Goal: Transaction & Acquisition: Purchase product/service

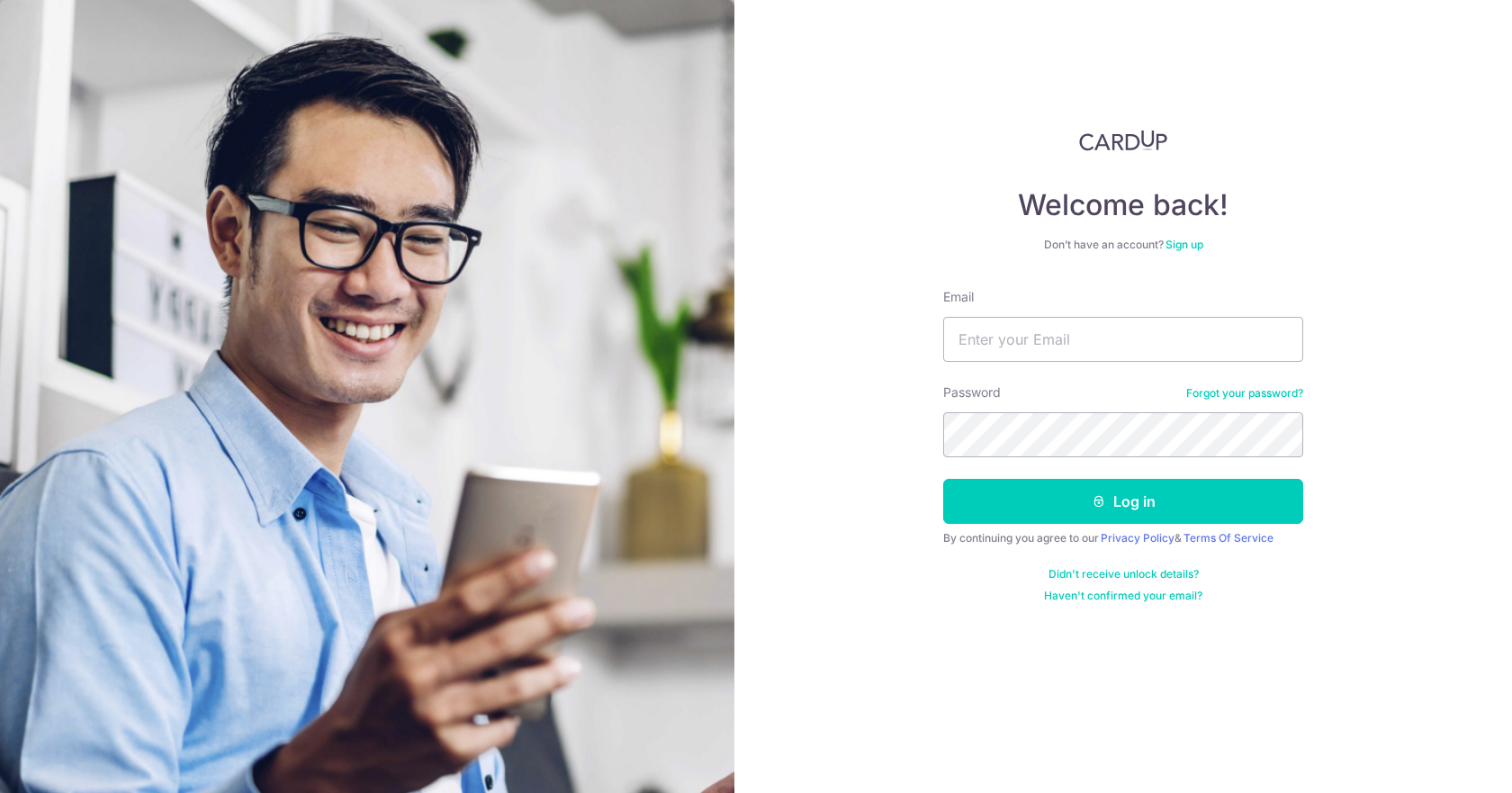
type input "[EMAIL_ADDRESS][DOMAIN_NAME]"
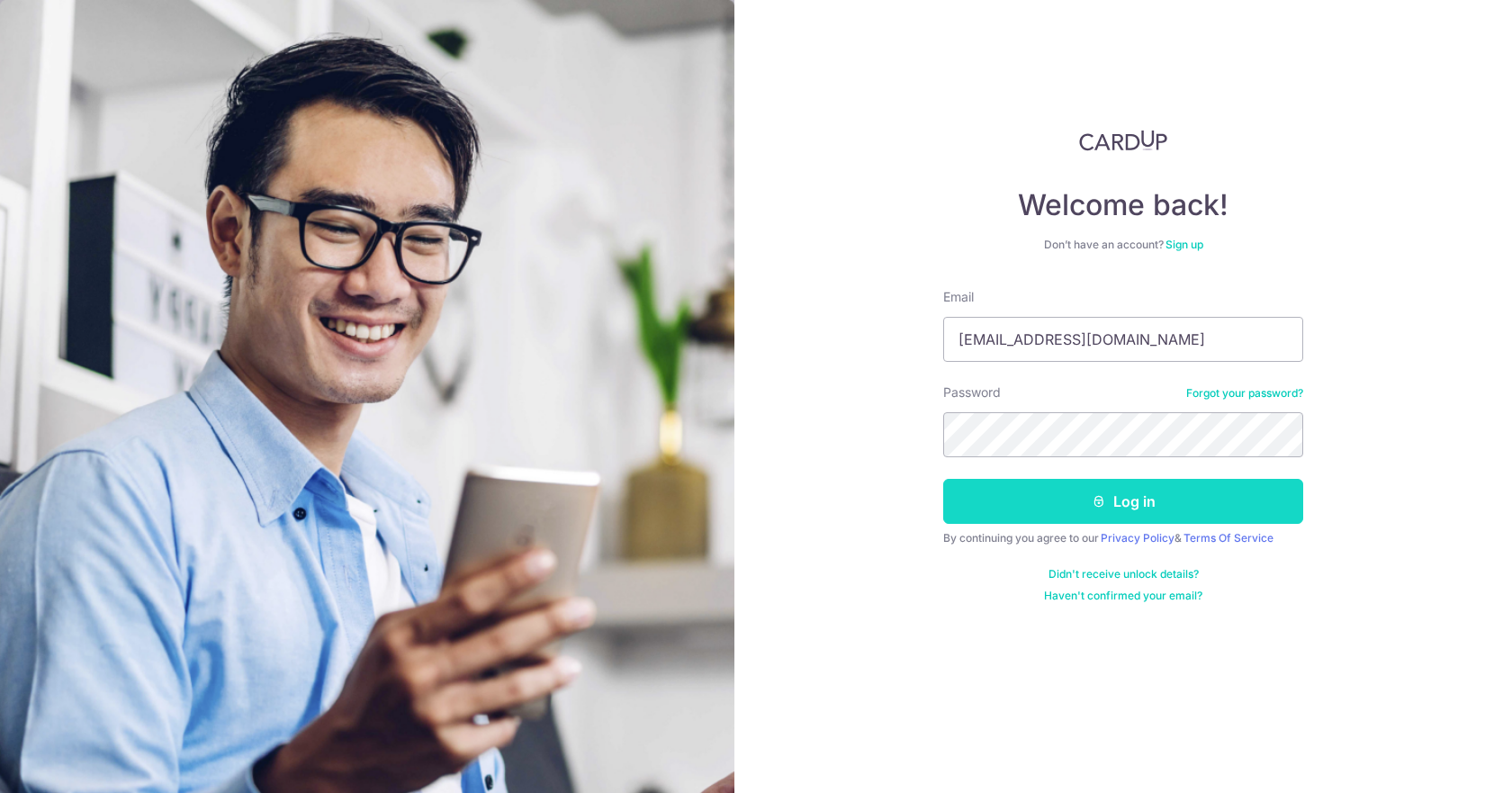
click at [1107, 497] on button "Log in" at bounding box center [1123, 501] width 359 height 45
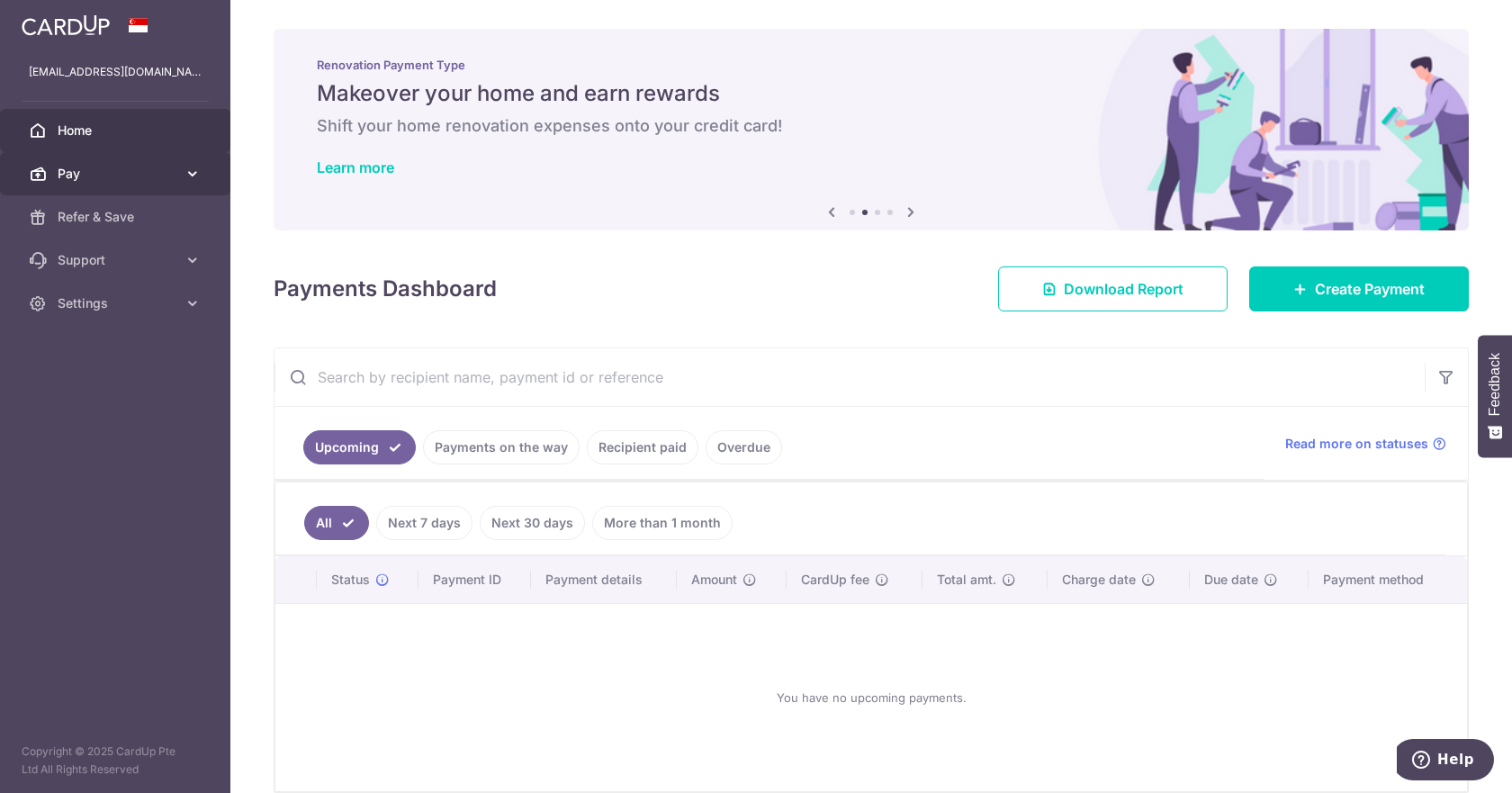
click at [177, 179] on link "Pay" at bounding box center [115, 173] width 230 height 43
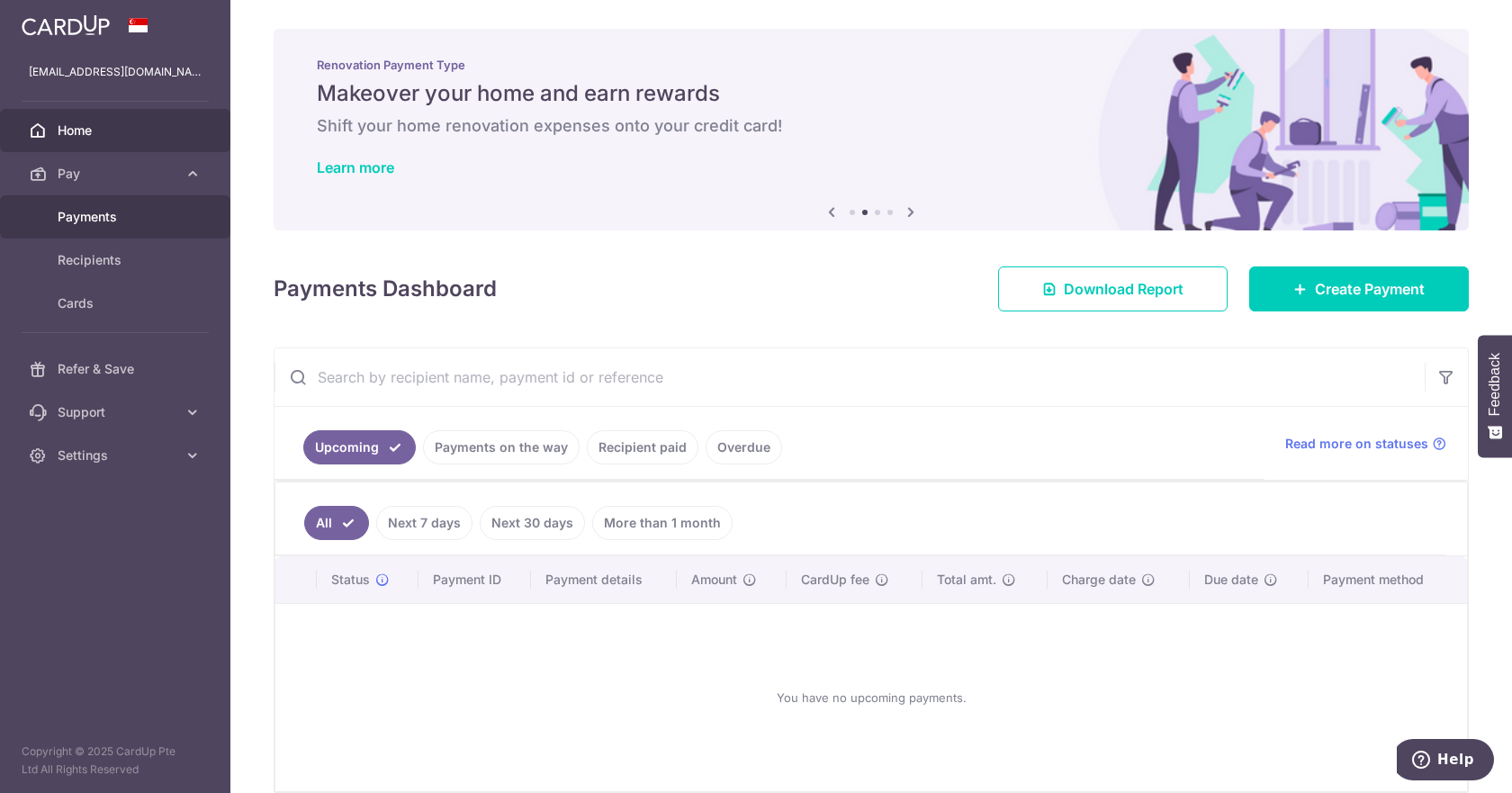
click at [153, 214] on span "Payments" at bounding box center [117, 217] width 119 height 18
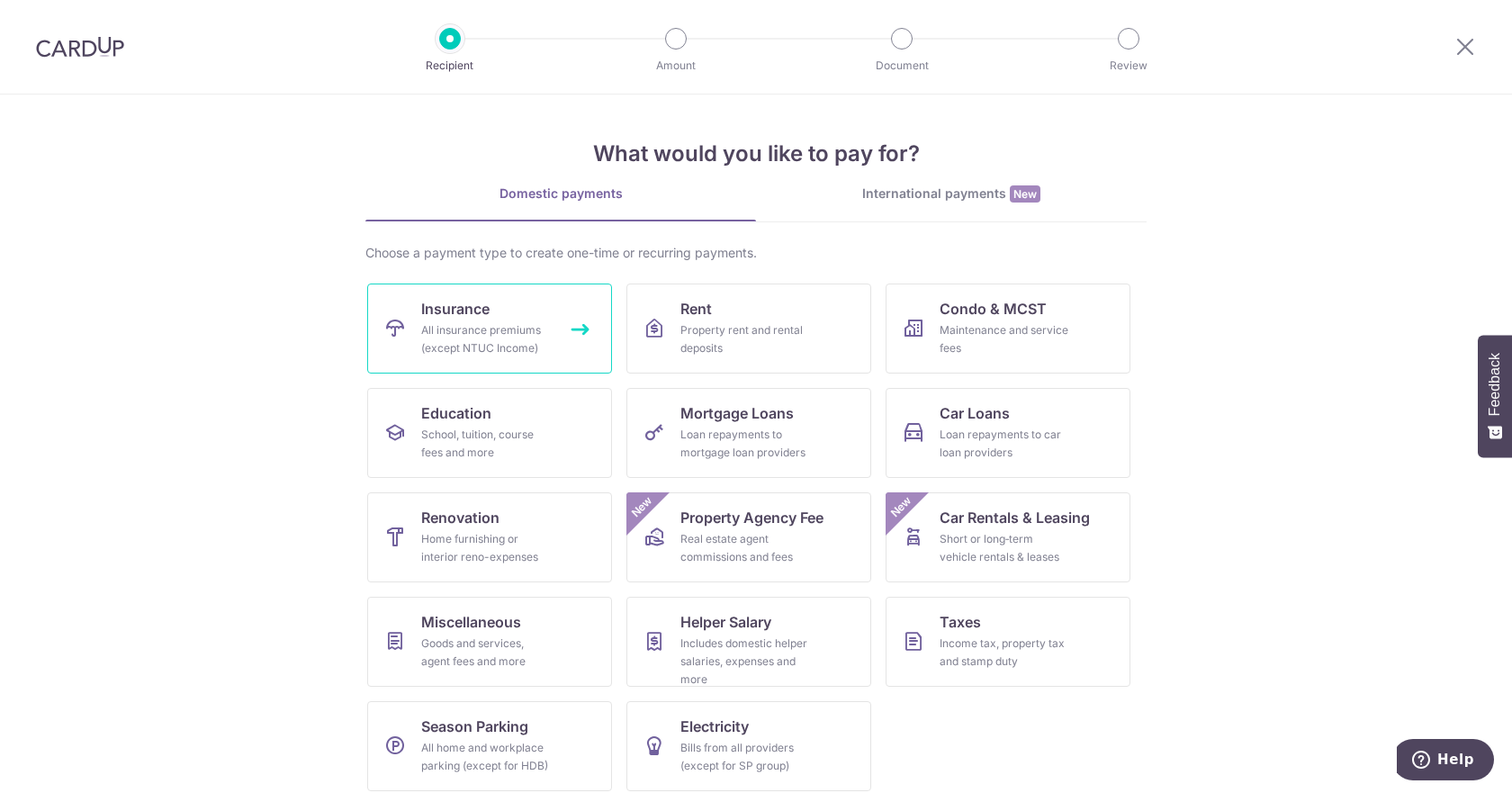
click at [458, 332] on div "All insurance premiums (except NTUC Income)" at bounding box center [486, 338] width 129 height 36
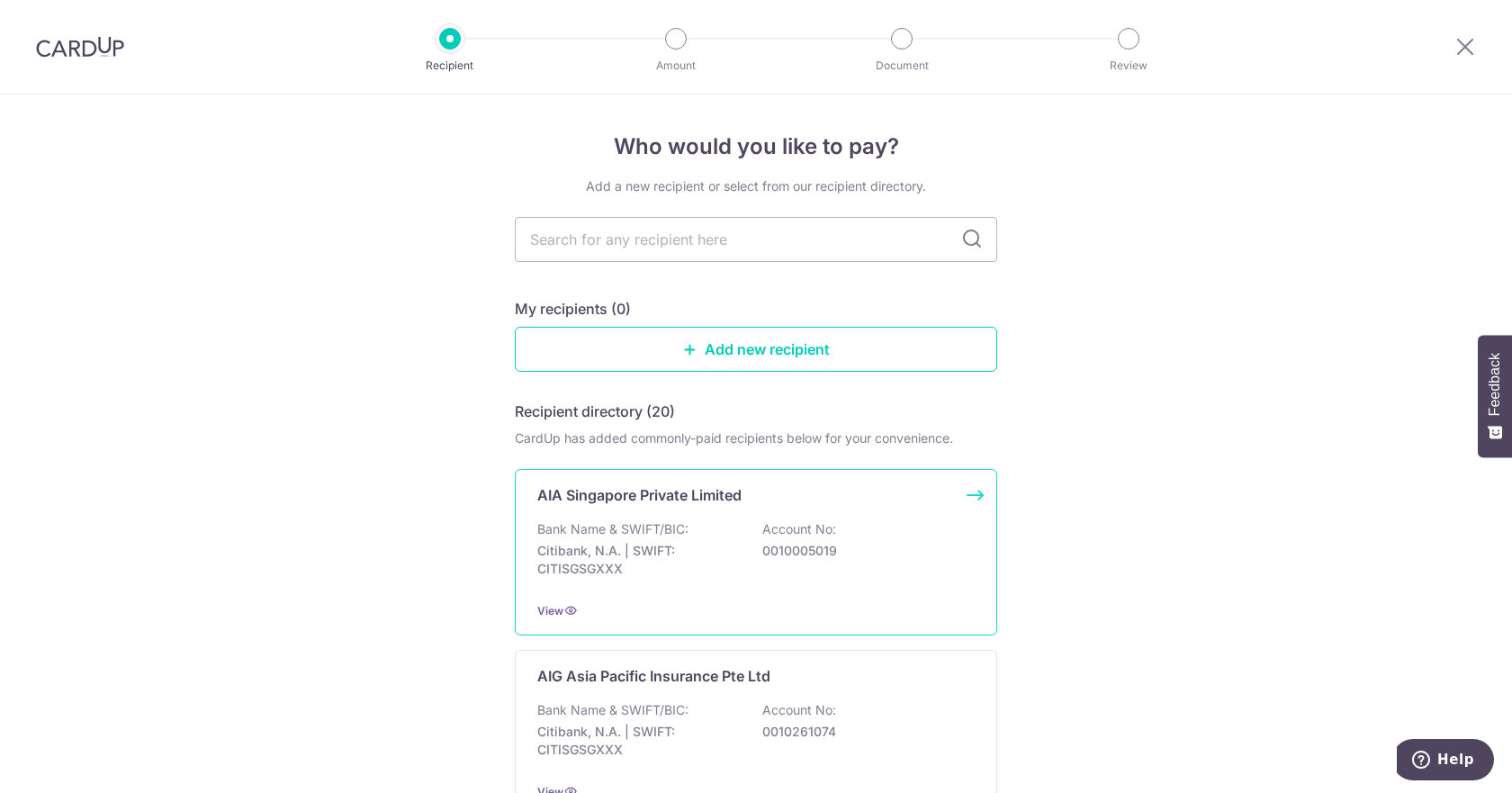
click at [631, 523] on p "Bank Name & SWIFT/BIC:" at bounding box center [612, 529] width 151 height 18
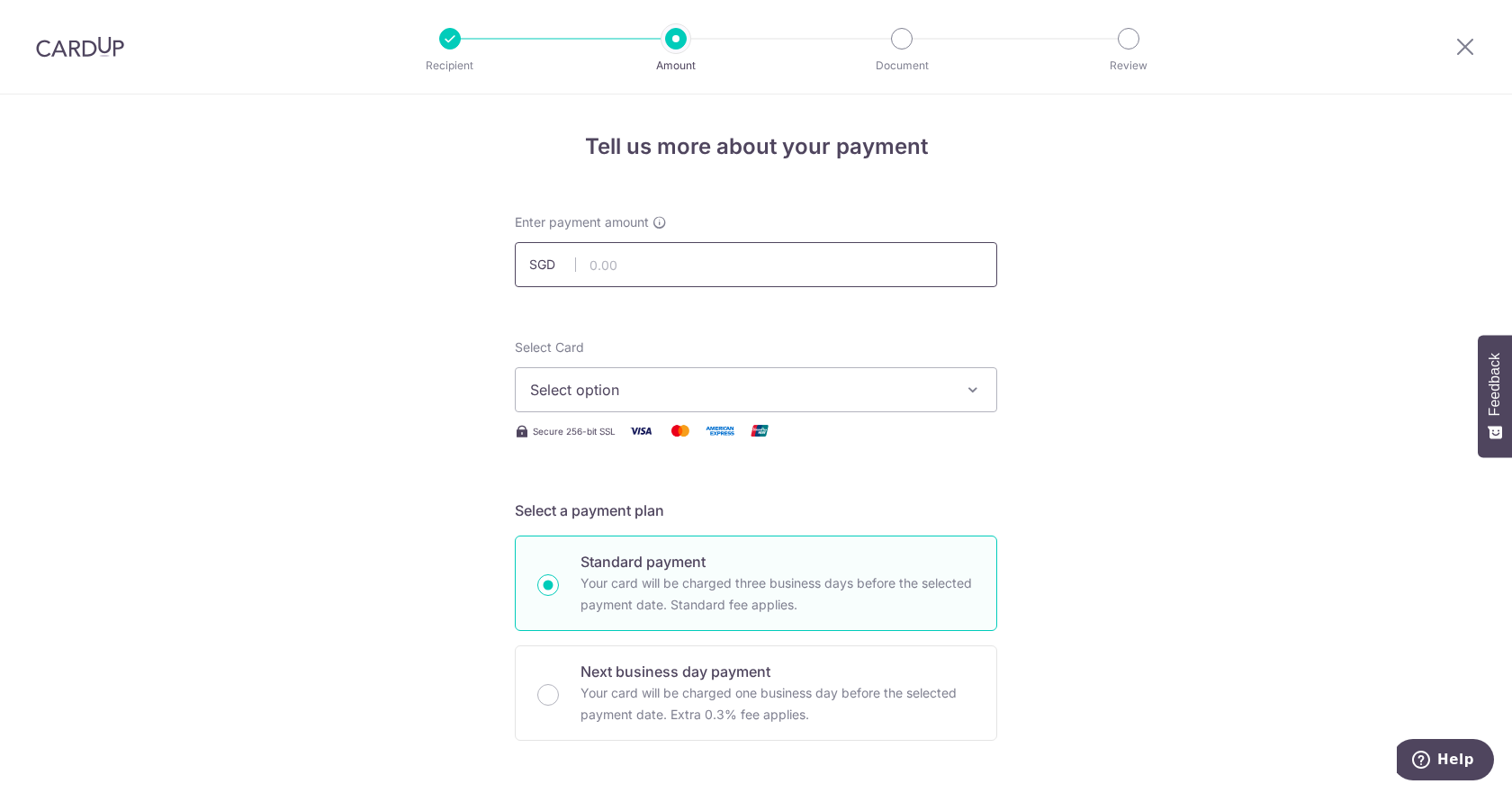
click at [616, 270] on input "text" at bounding box center [756, 264] width 482 height 45
drag, startPoint x: 667, startPoint y: 268, endPoint x: 460, endPoint y: 238, distance: 209.2
type input "600.00"
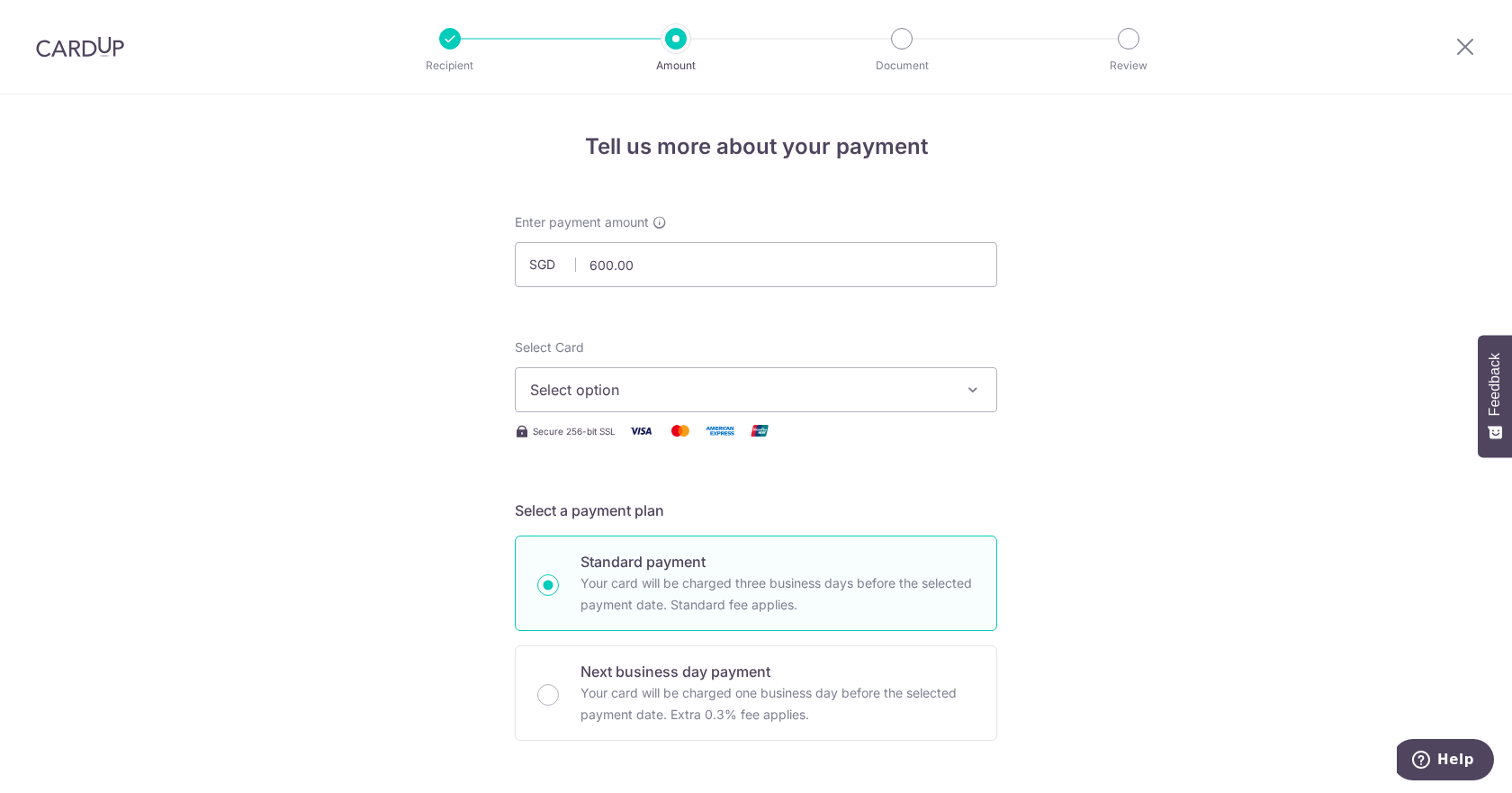
click at [689, 400] on span "Select option" at bounding box center [739, 389] width 419 height 21
click at [906, 389] on span "Select option" at bounding box center [739, 389] width 419 height 21
click at [581, 444] on span "Add credit card" at bounding box center [772, 439] width 419 height 18
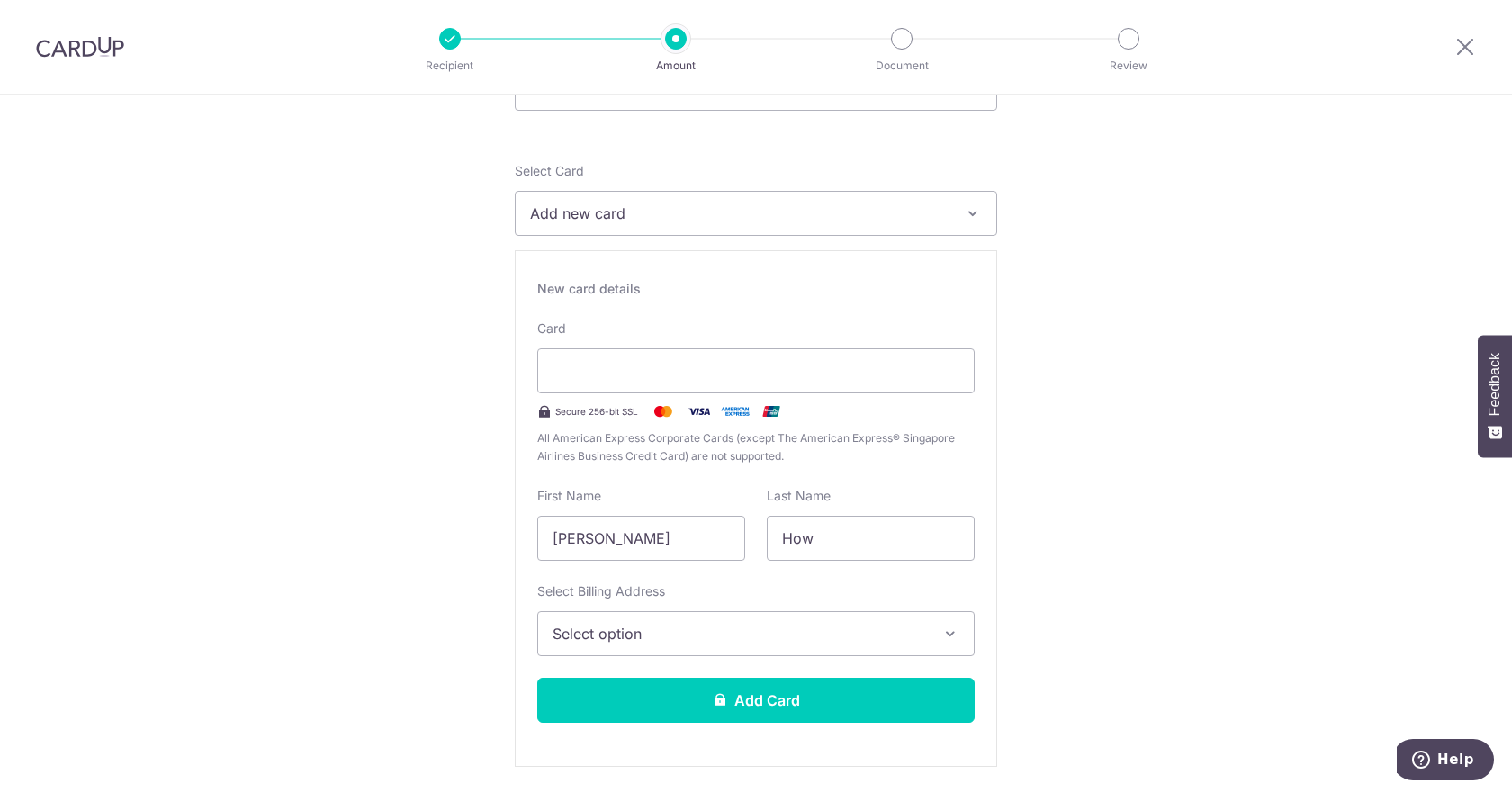
scroll to position [180, 0]
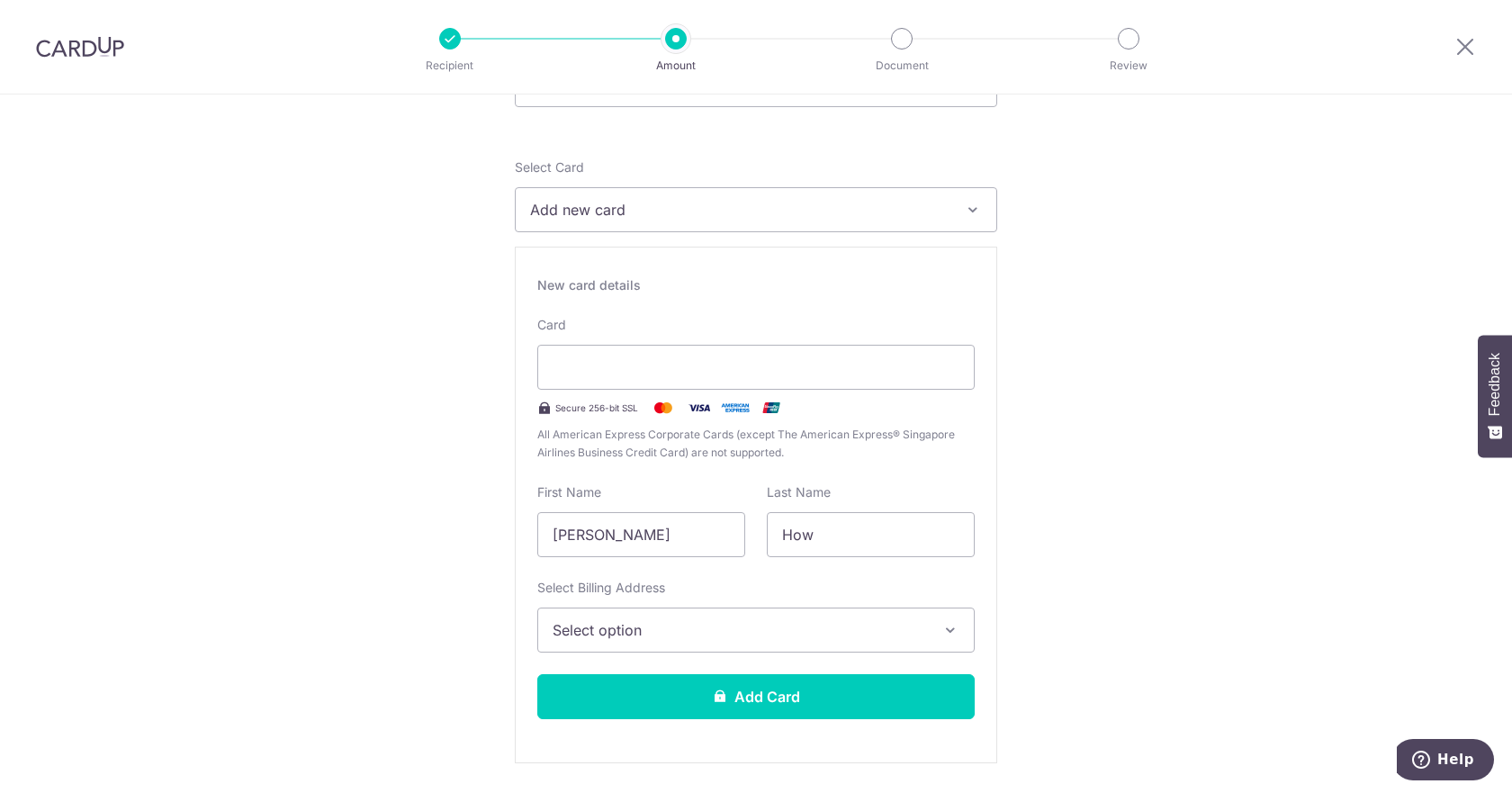
click at [719, 631] on span "Select option" at bounding box center [739, 629] width 374 height 21
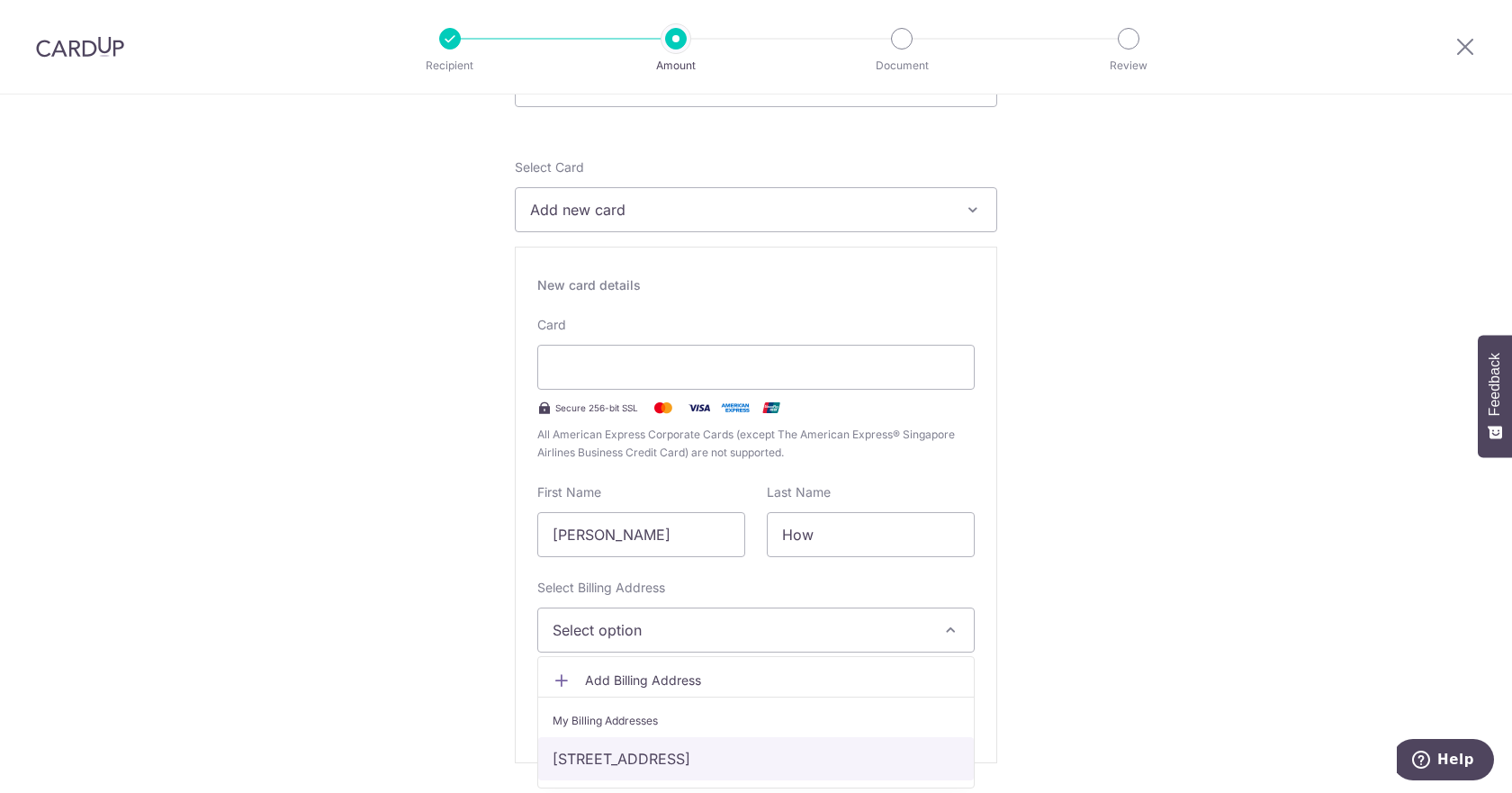
click at [676, 754] on link "Blk 652, #08-46, Jalan tenaga, Singapore, Singapore, Singapore-410652" at bounding box center [756, 758] width 436 height 43
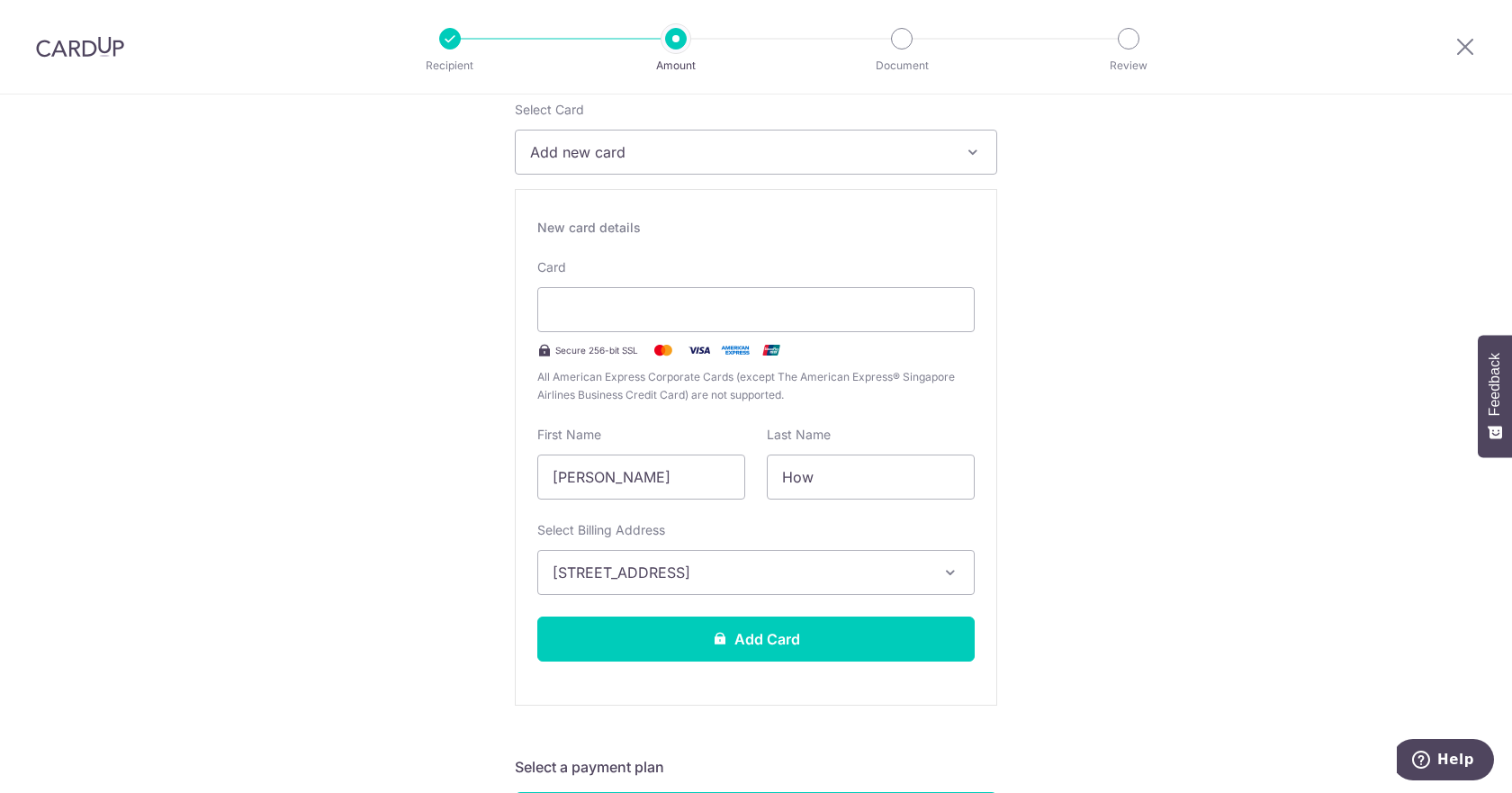
scroll to position [359, 0]
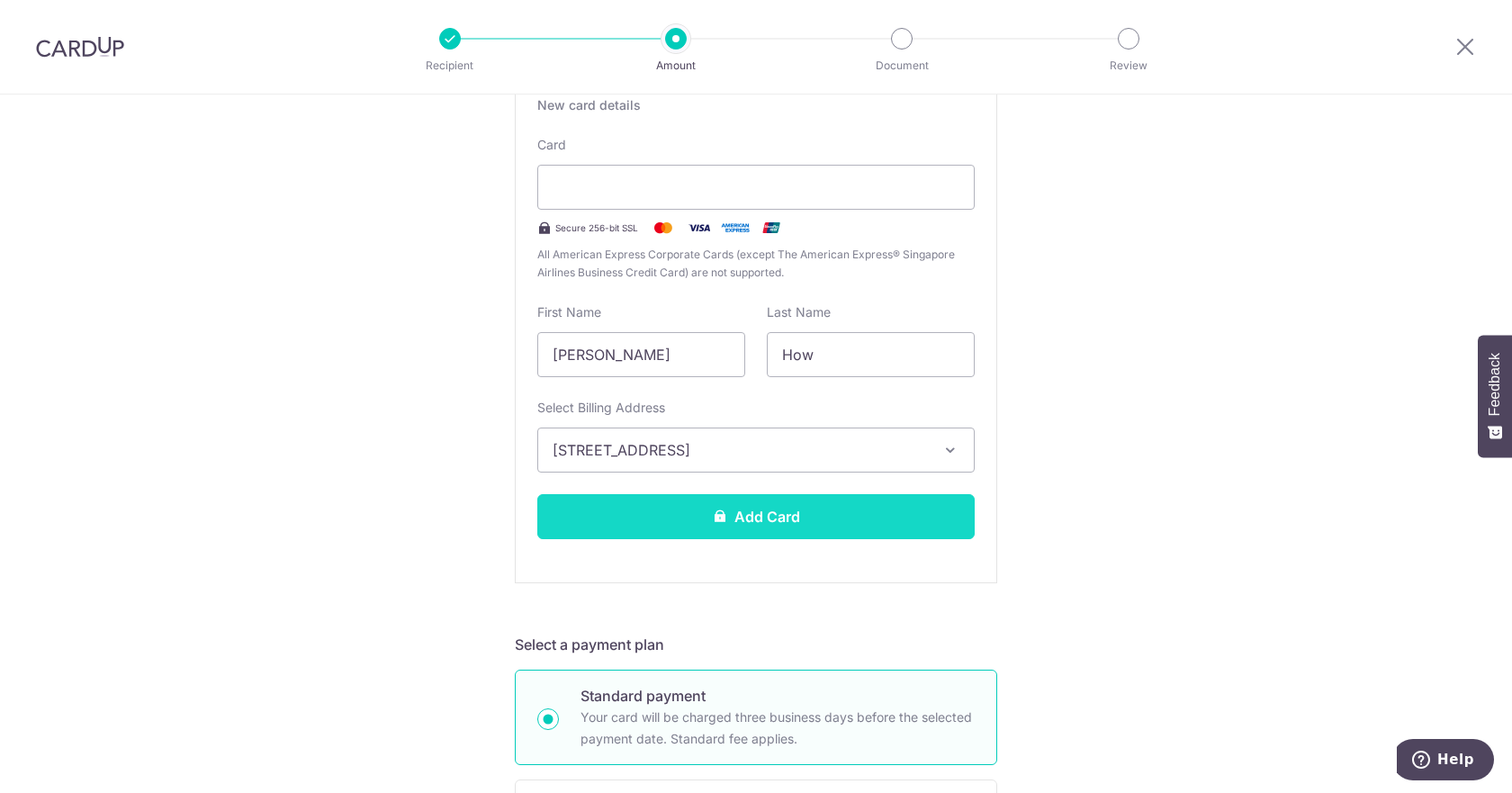
click at [781, 515] on button "Add Card" at bounding box center [756, 516] width 438 height 45
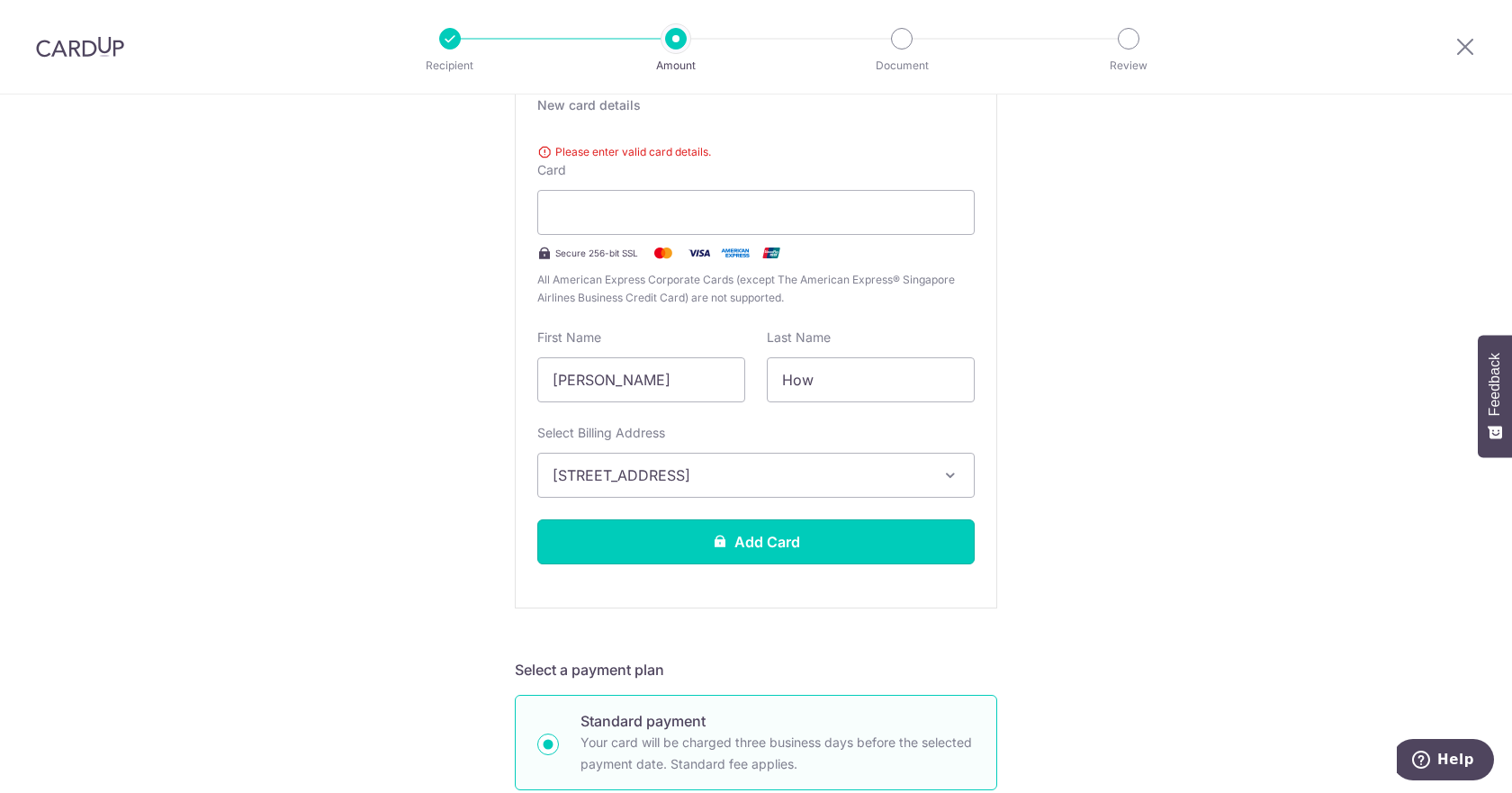
scroll to position [270, 0]
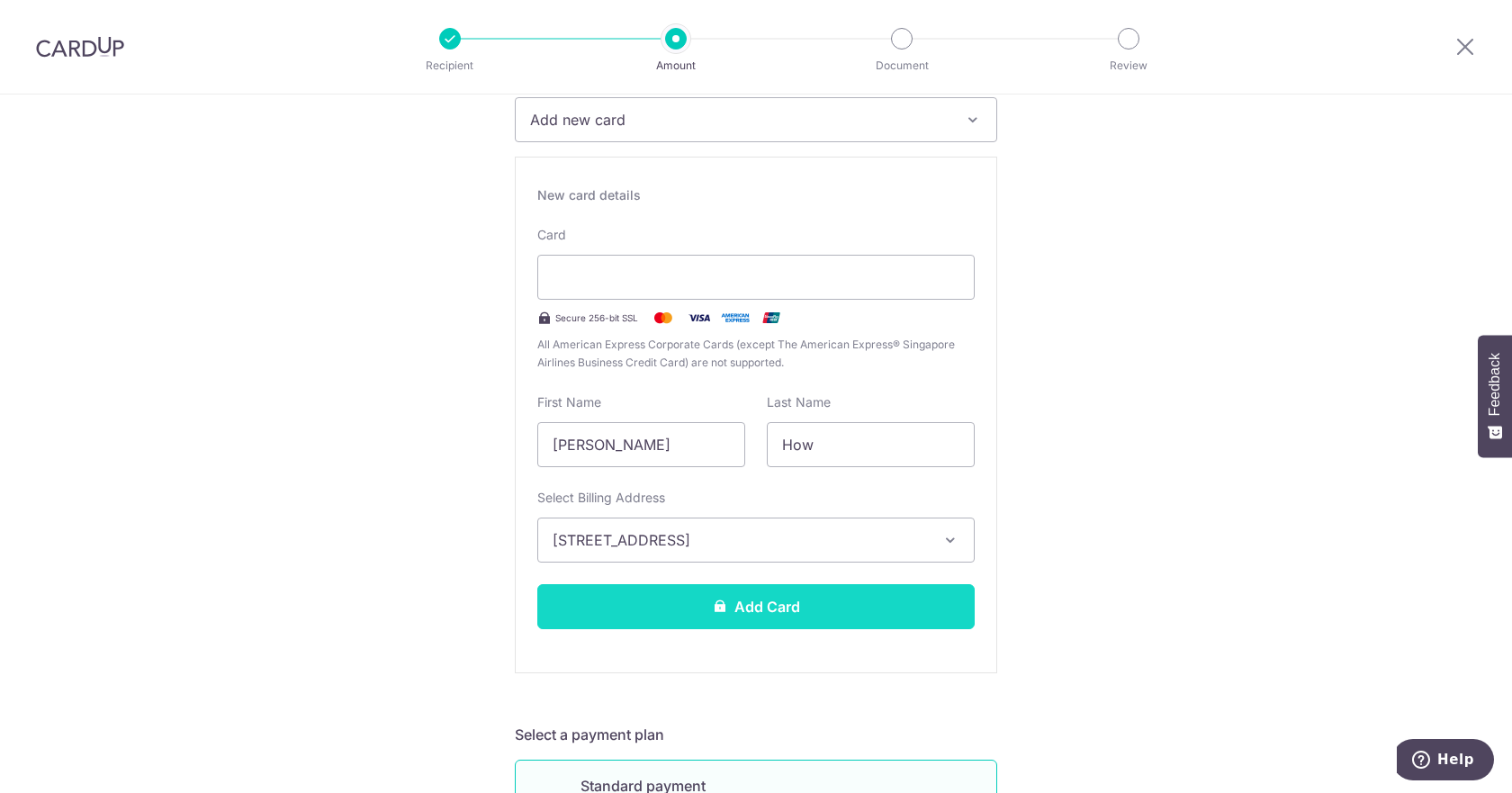
click at [869, 593] on button "Add Card" at bounding box center [756, 606] width 438 height 45
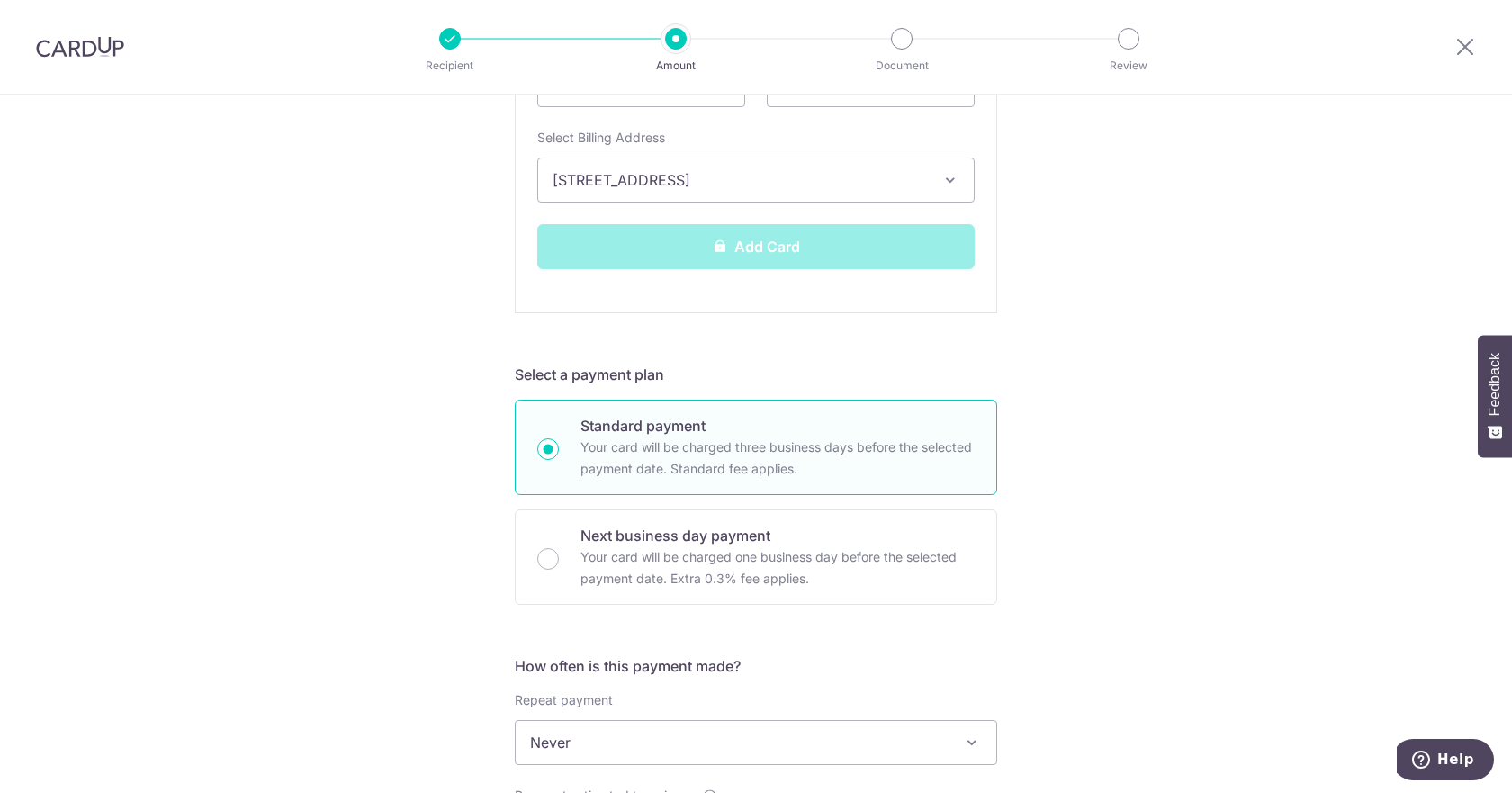
scroll to position [796, 0]
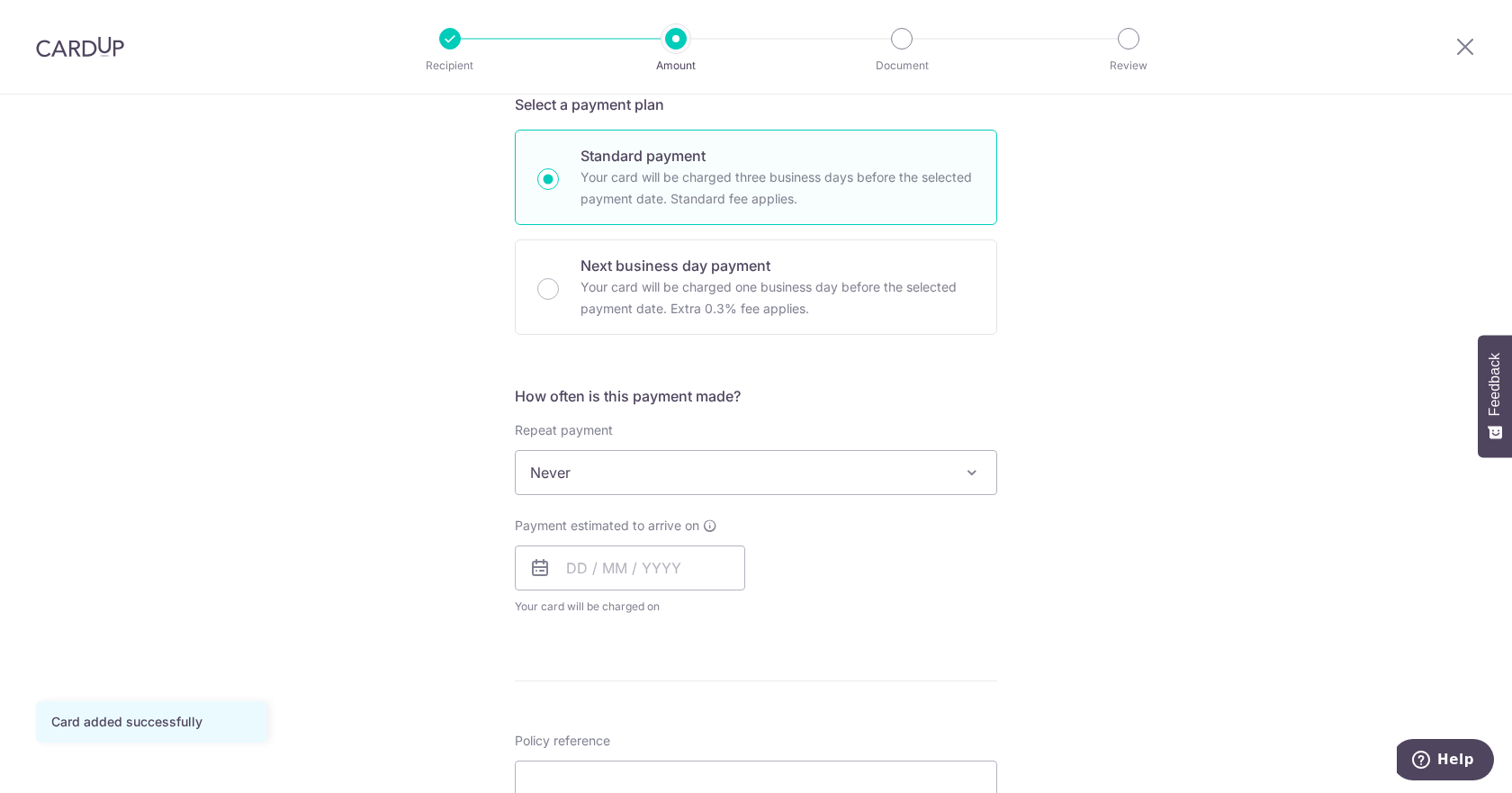
scroll to position [450, 0]
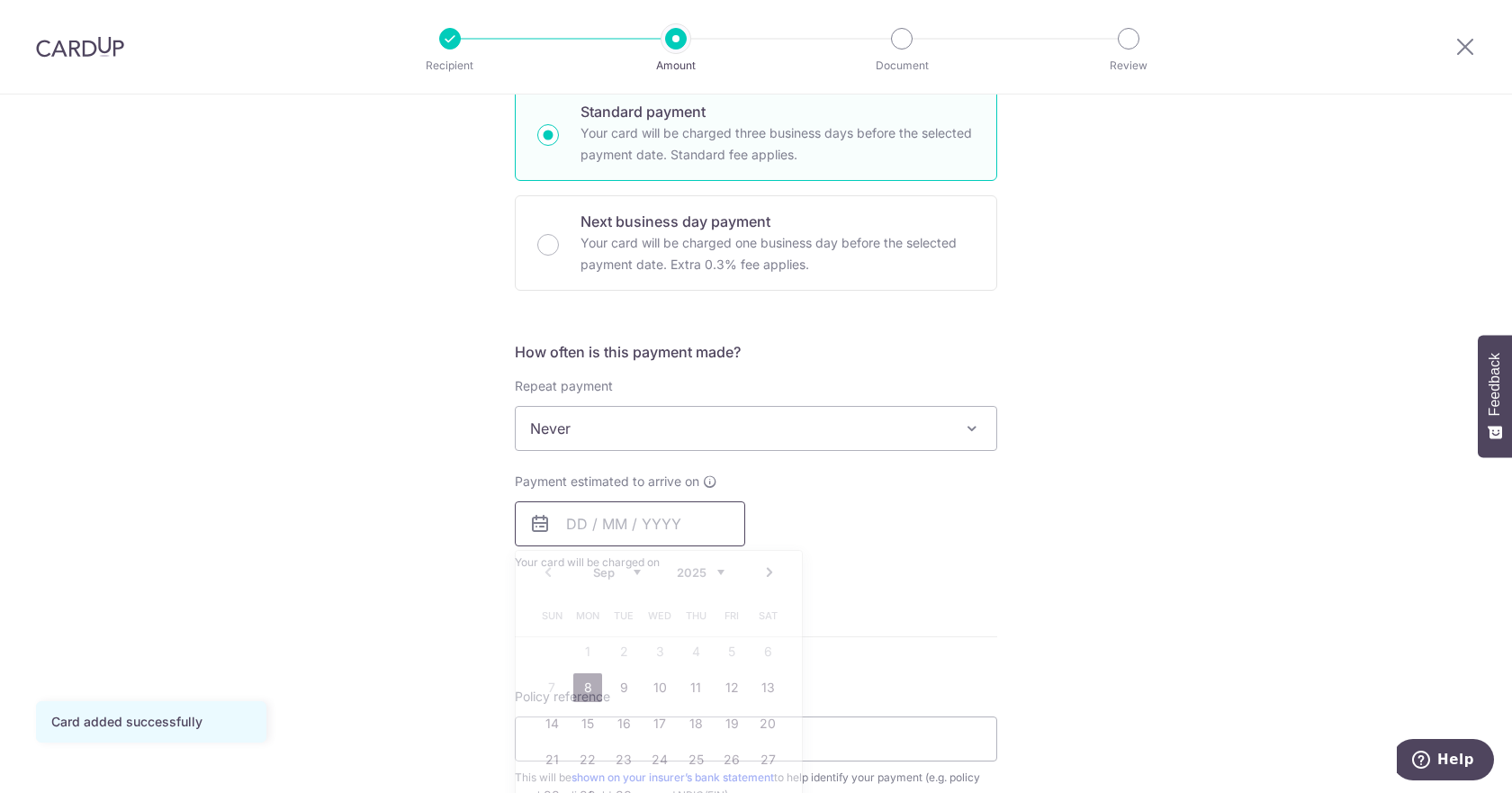
click at [617, 530] on input "text" at bounding box center [629, 523] width 230 height 45
click at [581, 697] on link "8" at bounding box center [588, 687] width 29 height 29
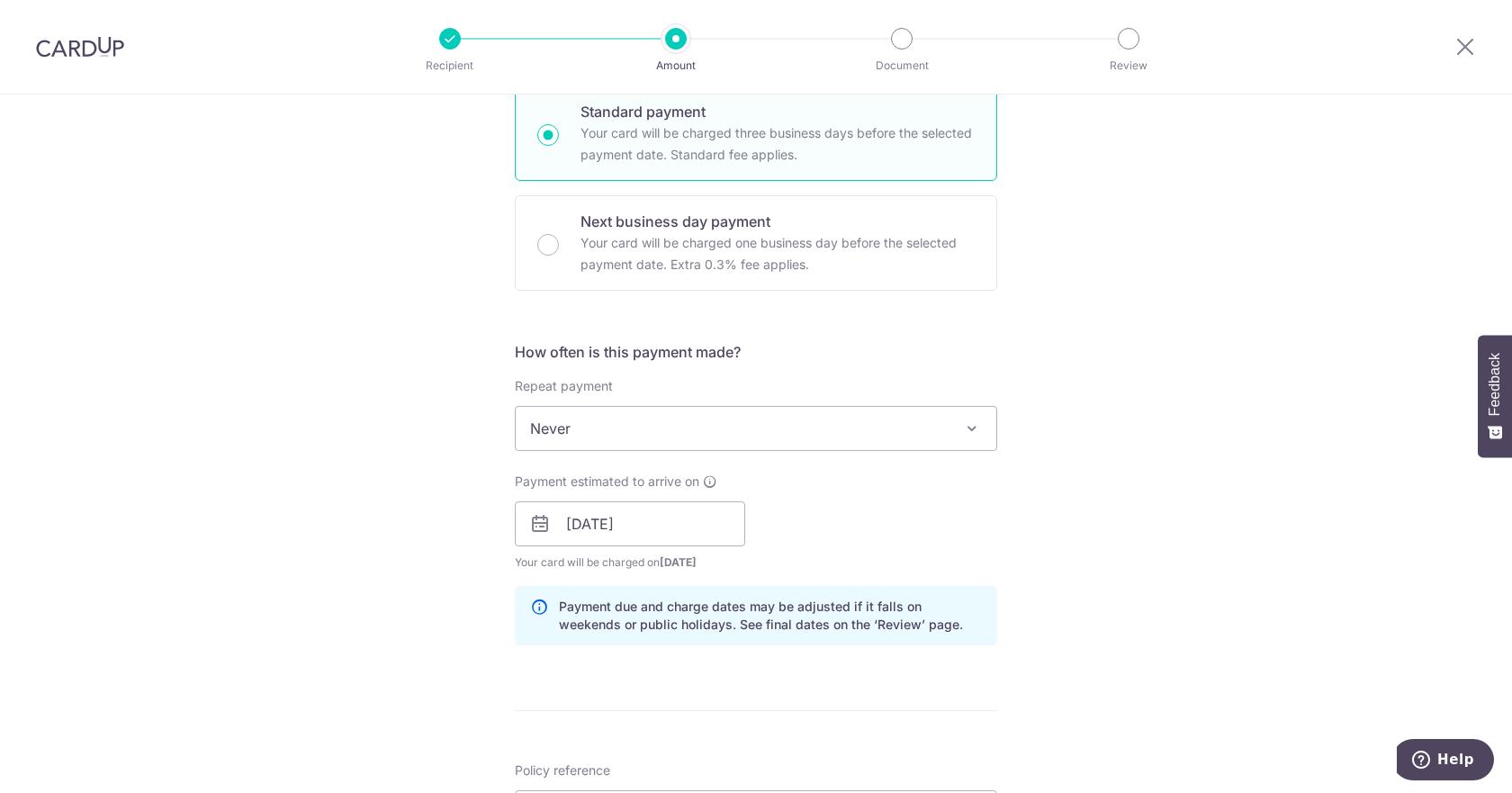
click at [1043, 517] on div "Tell us more about your payment Enter payment amount SGD 600.00 600.00 Card add…" at bounding box center [756, 495] width 1512 height 1702
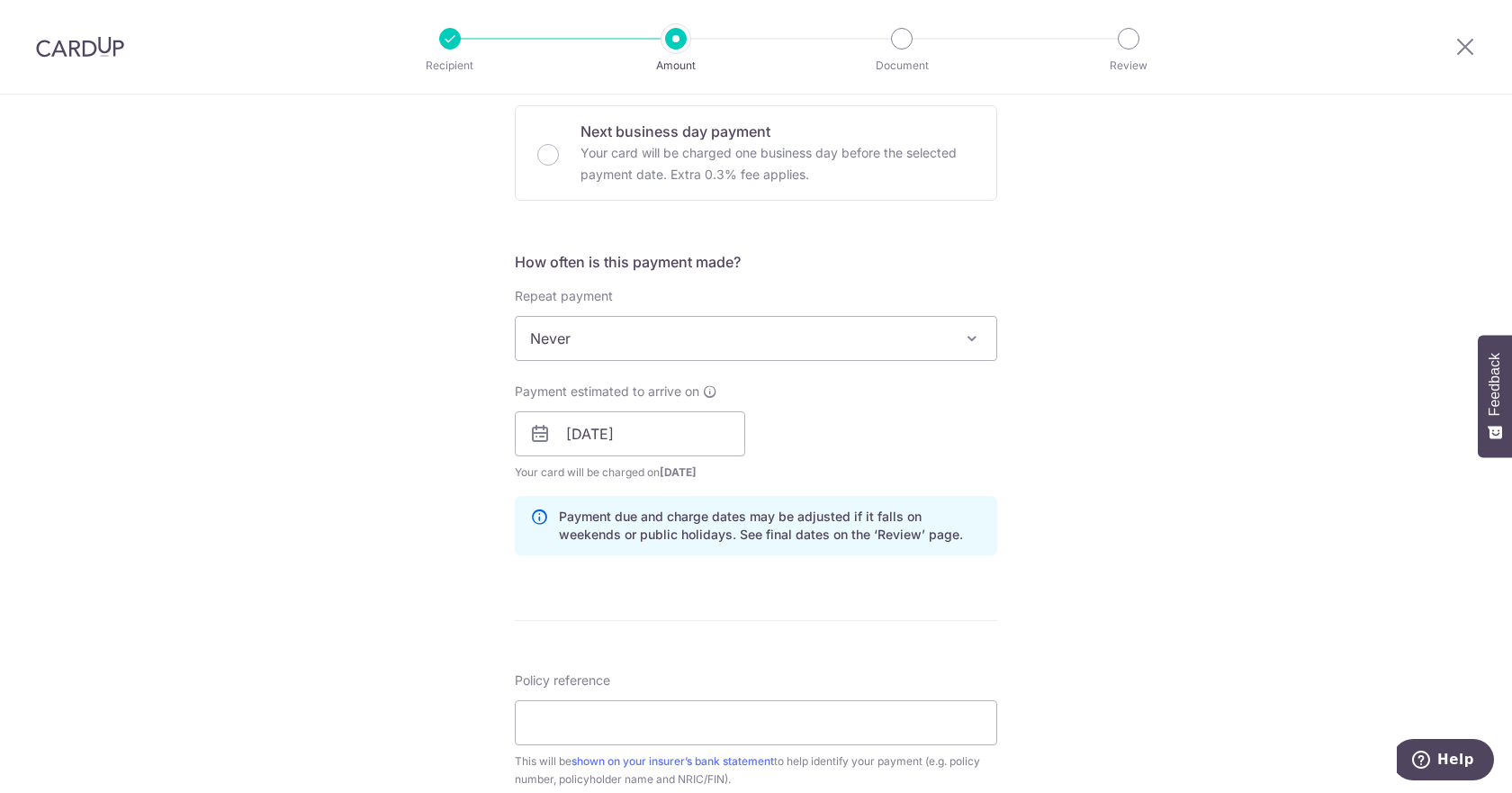
scroll to position [630, 0]
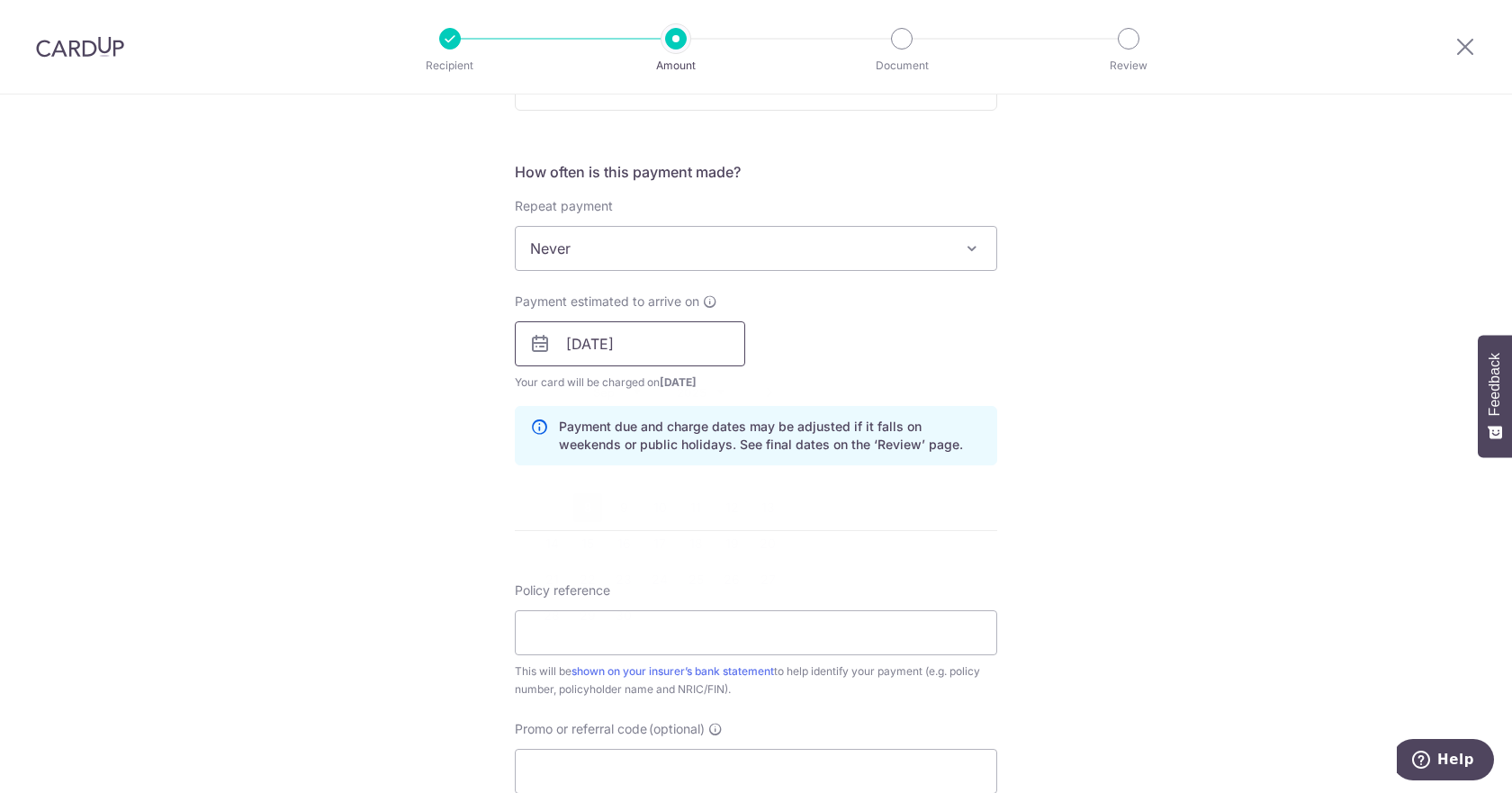
click at [629, 351] on input "[DATE]" at bounding box center [629, 343] width 230 height 45
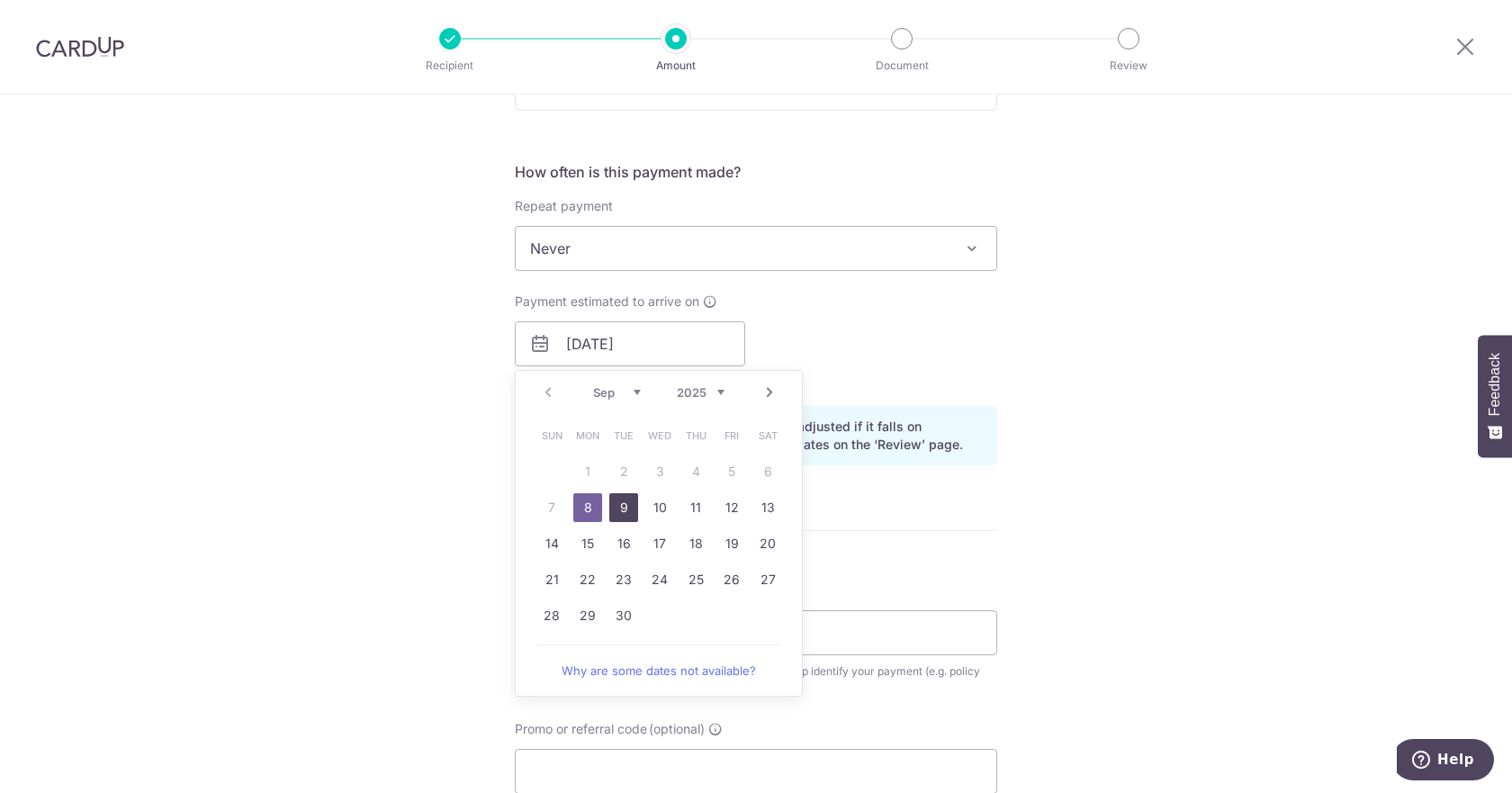
click at [616, 513] on link "9" at bounding box center [623, 508] width 29 height 29
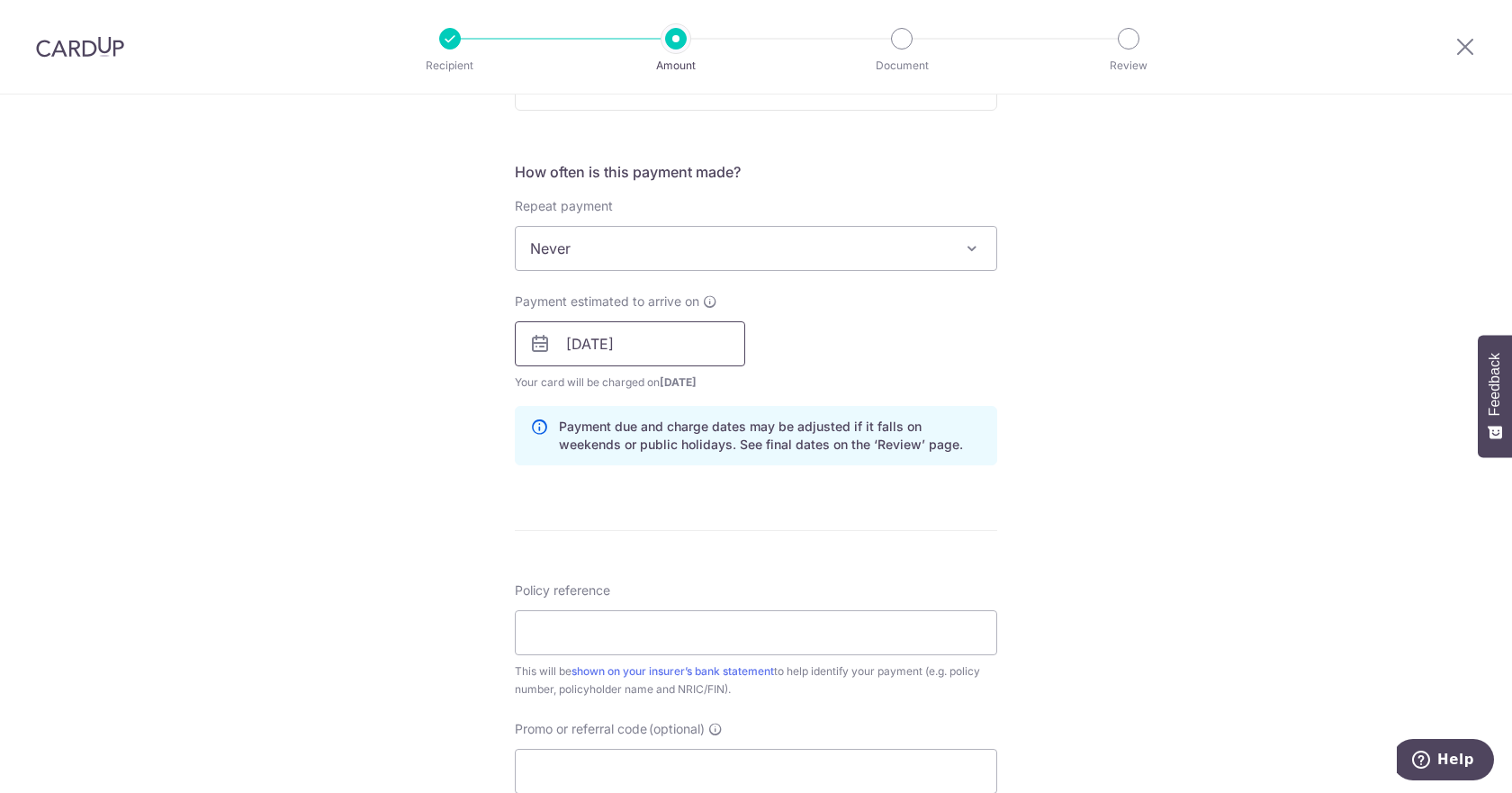
click at [631, 344] on input "09/09/2025" at bounding box center [629, 343] width 230 height 45
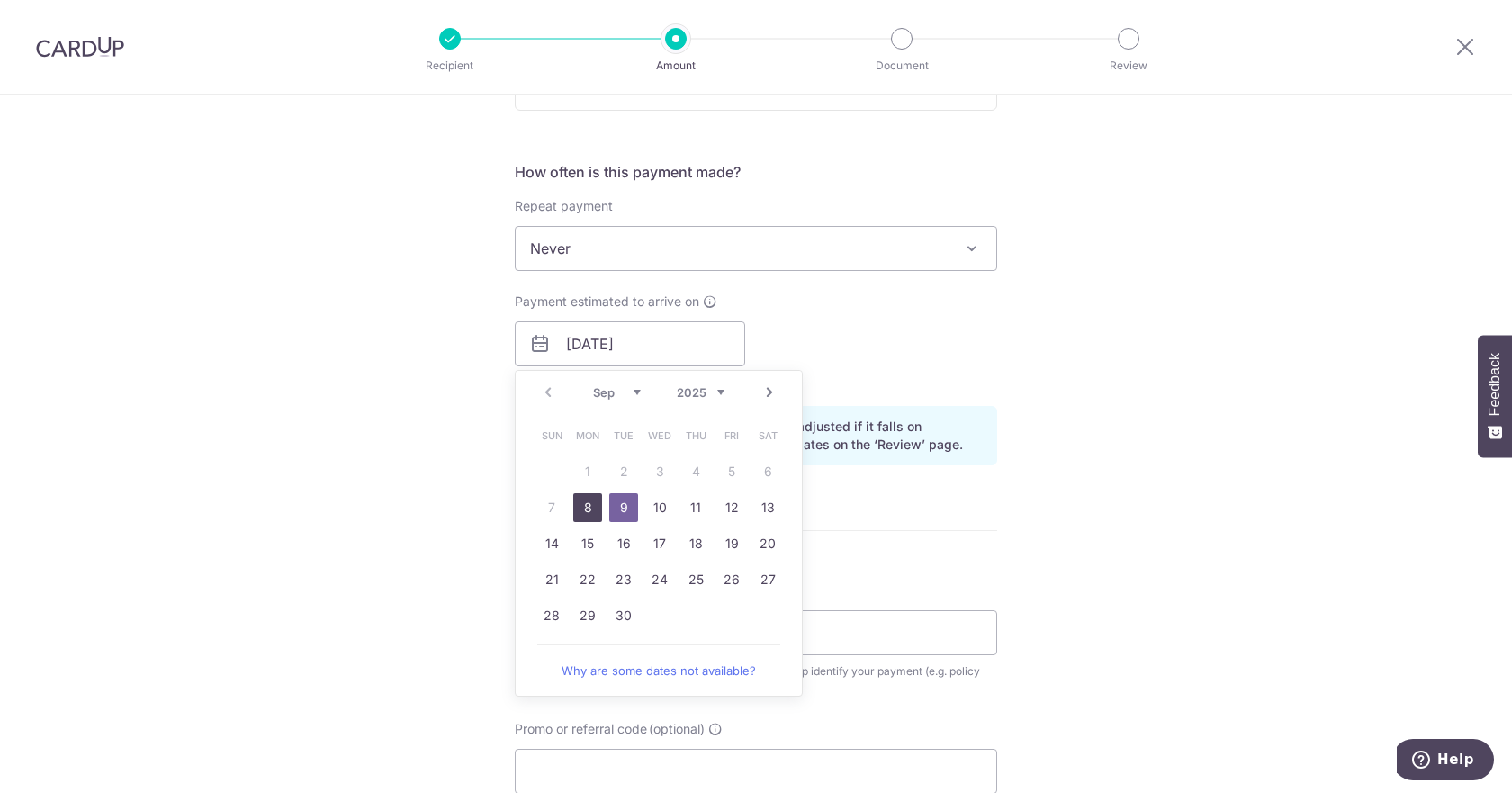
click at [584, 511] on link "8" at bounding box center [588, 508] width 29 height 29
type input "[DATE]"
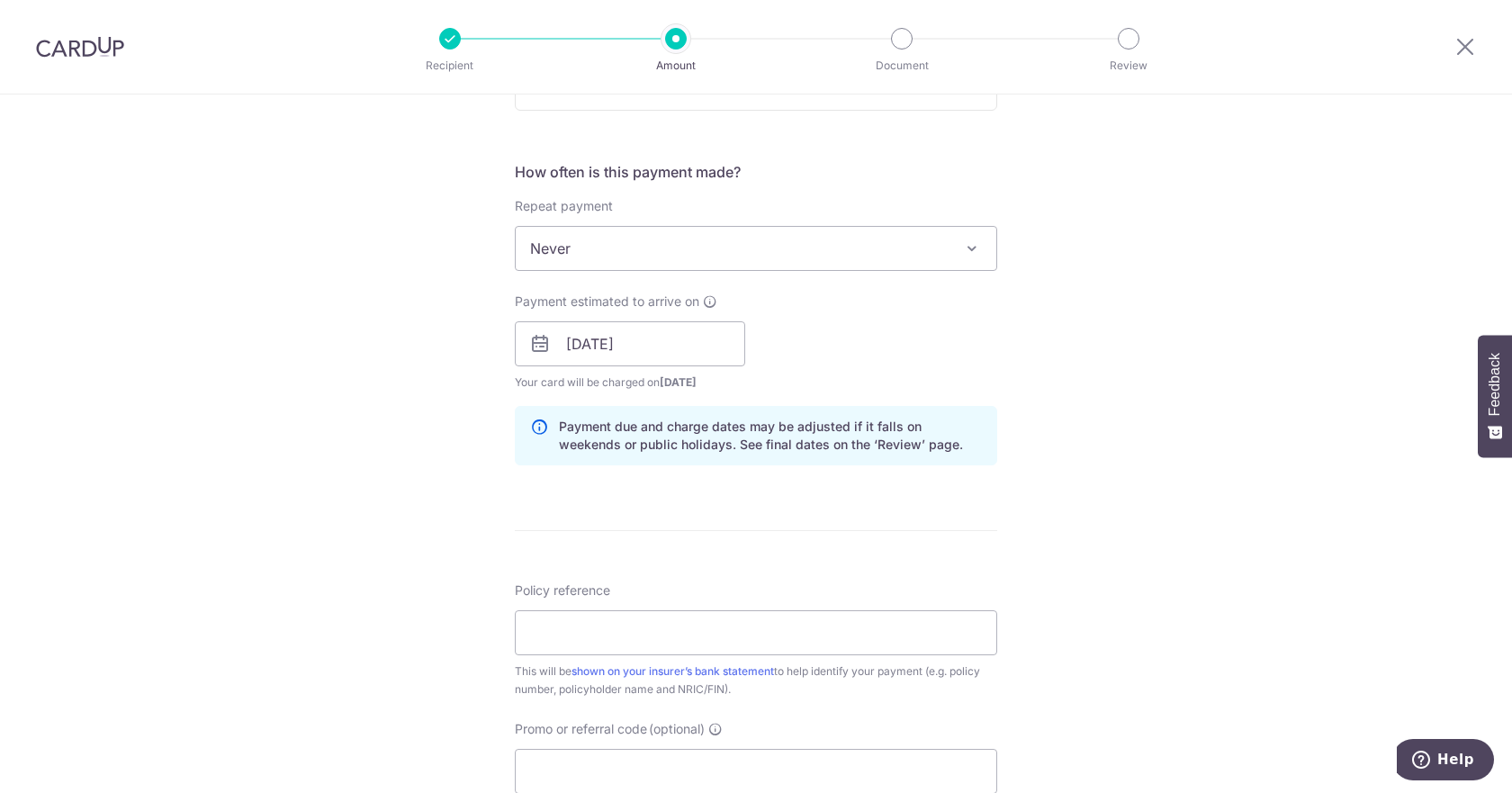
click at [944, 482] on form "Enter payment amount SGD 600.00 600.00 Card added successfully Select Card ****…" at bounding box center [756, 332] width 482 height 1498
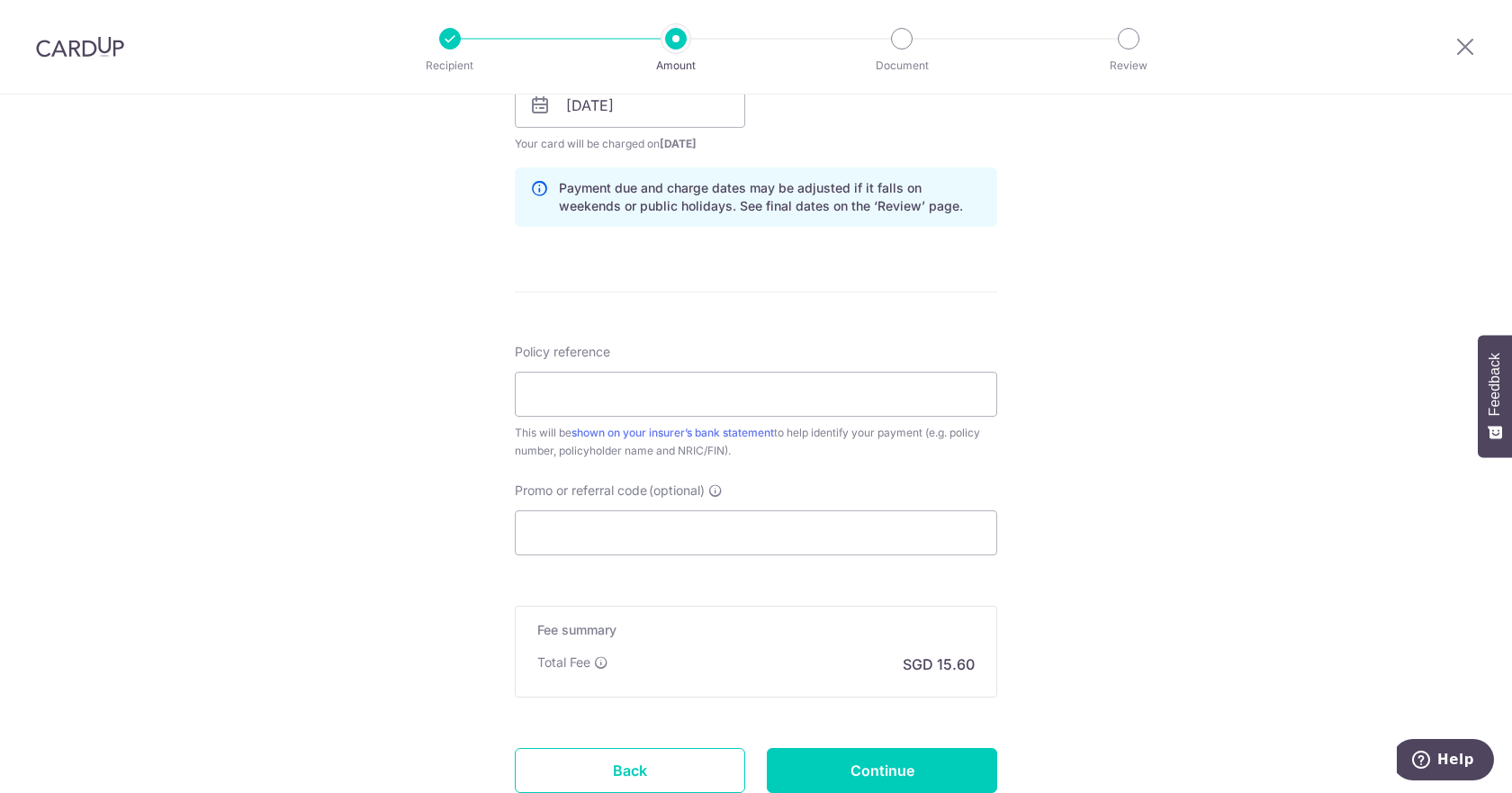
scroll to position [900, 0]
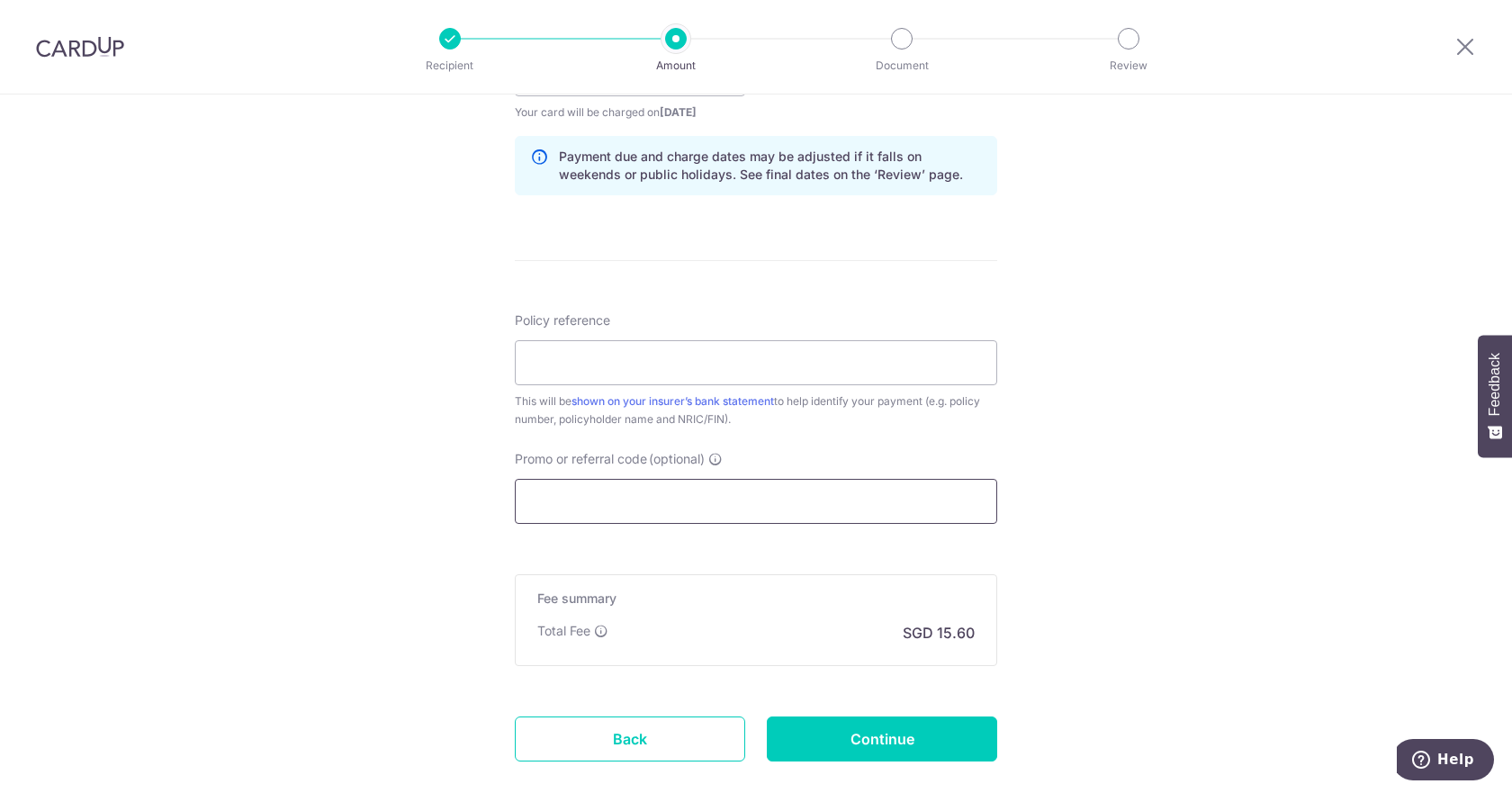
click at [636, 488] on input "Promo or referral code (optional)" at bounding box center [756, 501] width 482 height 45
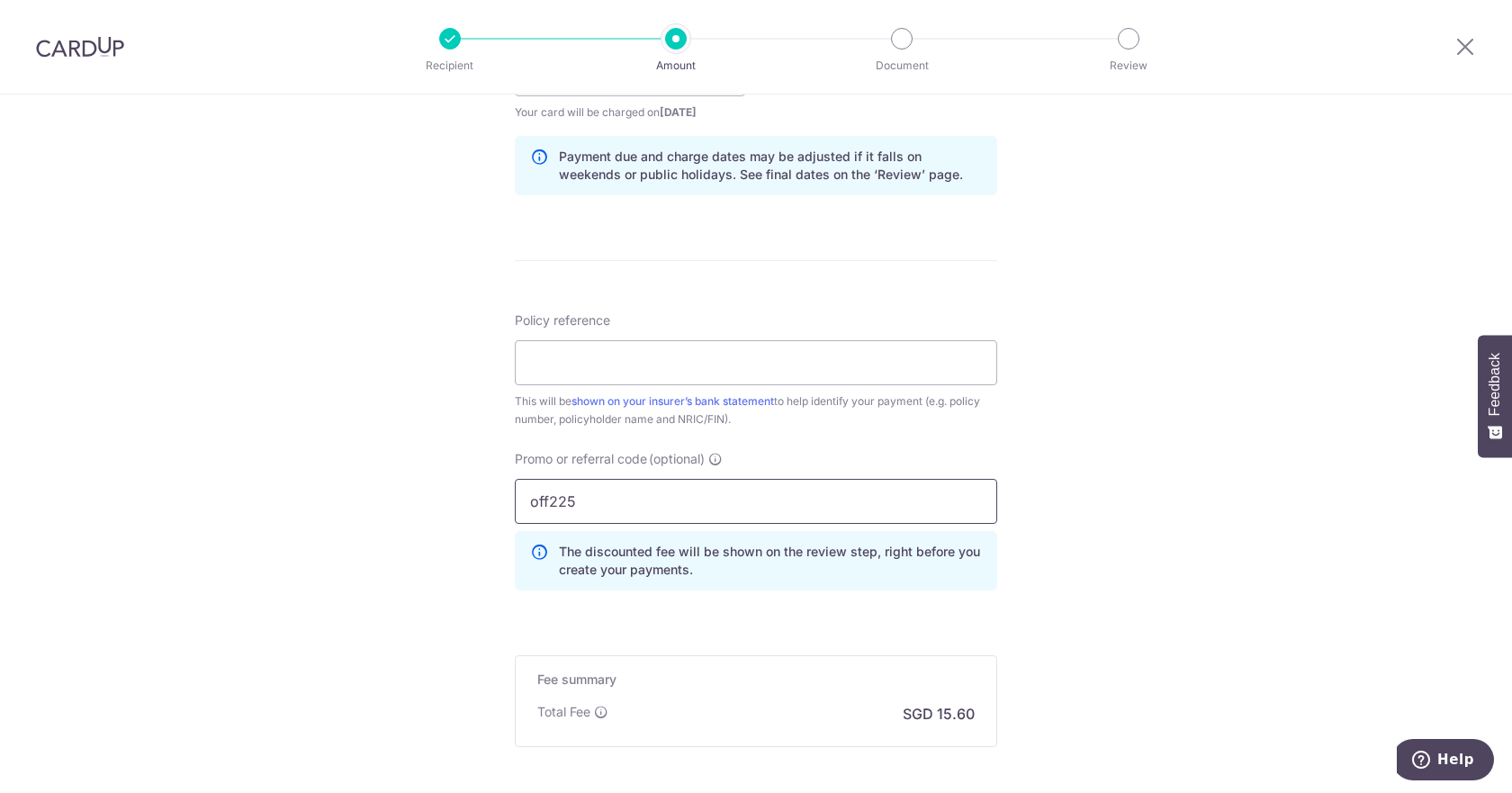
type input "off225"
click at [1148, 579] on div "Tell us more about your payment Enter payment amount SGD 600.00 600.00 Card add…" at bounding box center [756, 86] width 1512 height 1783
click at [1031, 614] on div "Tell us more about your payment Enter payment amount SGD 600.00 600.00 Card add…" at bounding box center [756, 86] width 1512 height 1783
click at [734, 358] on input "Policy reference" at bounding box center [756, 362] width 482 height 45
paste input "E238788220"
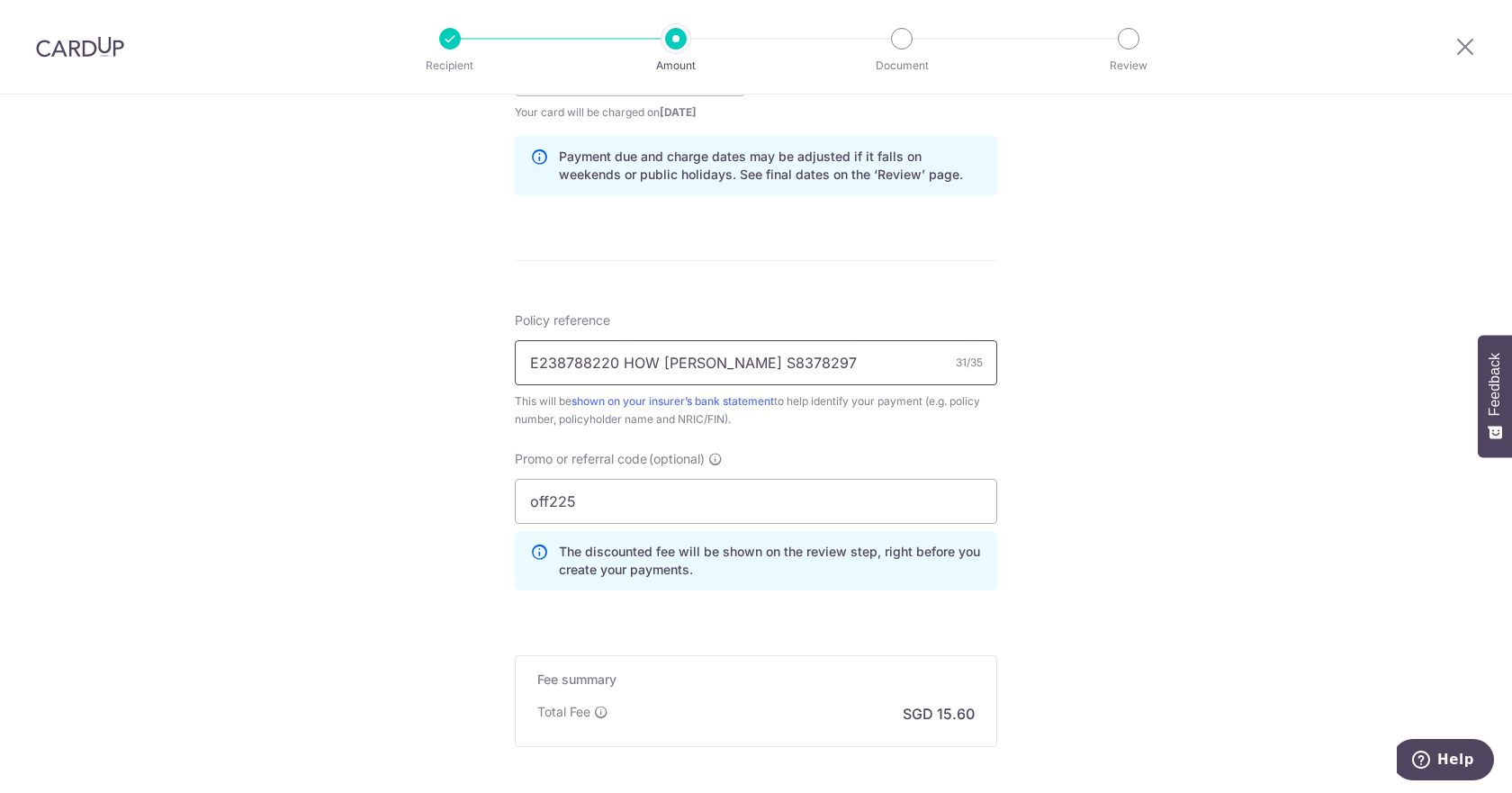
type input "E238788220 HOW KA HOCK S8378297h"
click at [717, 364] on input "Policy reference" at bounding box center [756, 362] width 482 height 45
paste input "E238788220 HOW KA HOCK S8378297h"
click at [1130, 469] on div "Tell us more about your payment Enter payment amount SGD 600.00 600.00 Card add…" at bounding box center [756, 86] width 1512 height 1783
click at [829, 361] on input "E238788220 HOW KA HOCK S8378297h" at bounding box center [756, 362] width 482 height 45
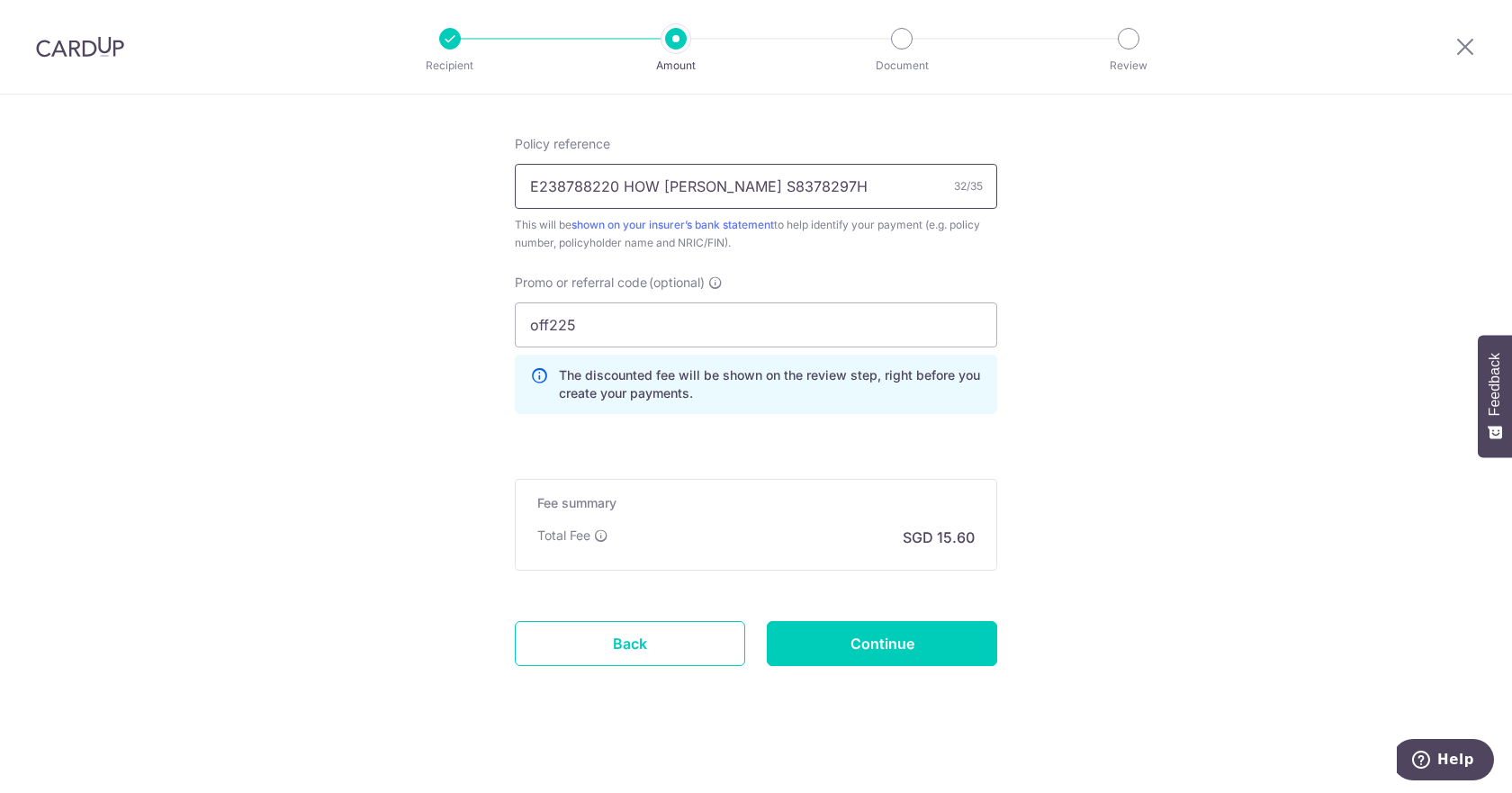
scroll to position [1084, 0]
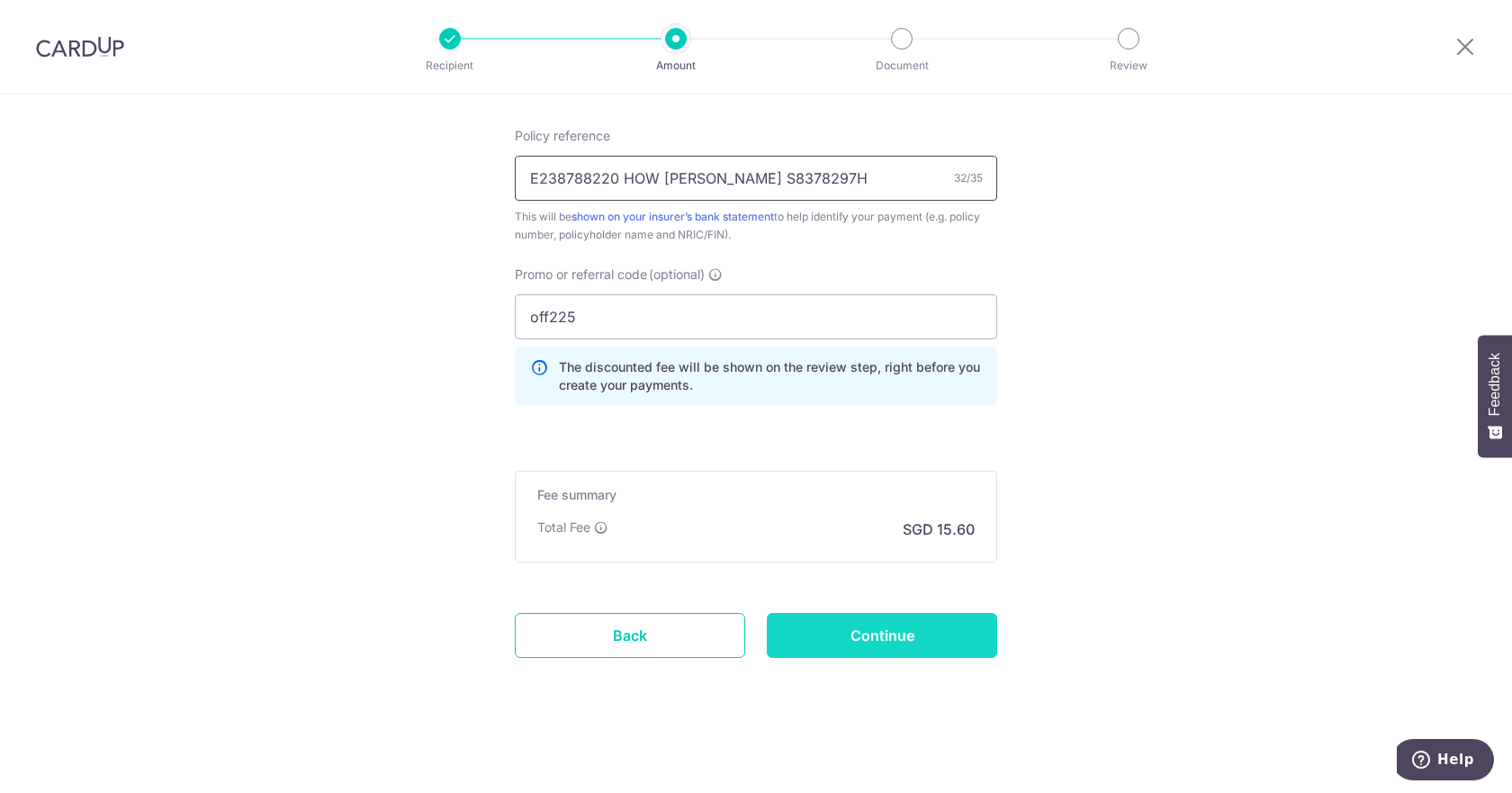
type input "E238788220 HOW [PERSON_NAME] S8378297H"
click at [889, 631] on input "Continue" at bounding box center [882, 635] width 230 height 45
type input "Create Schedule"
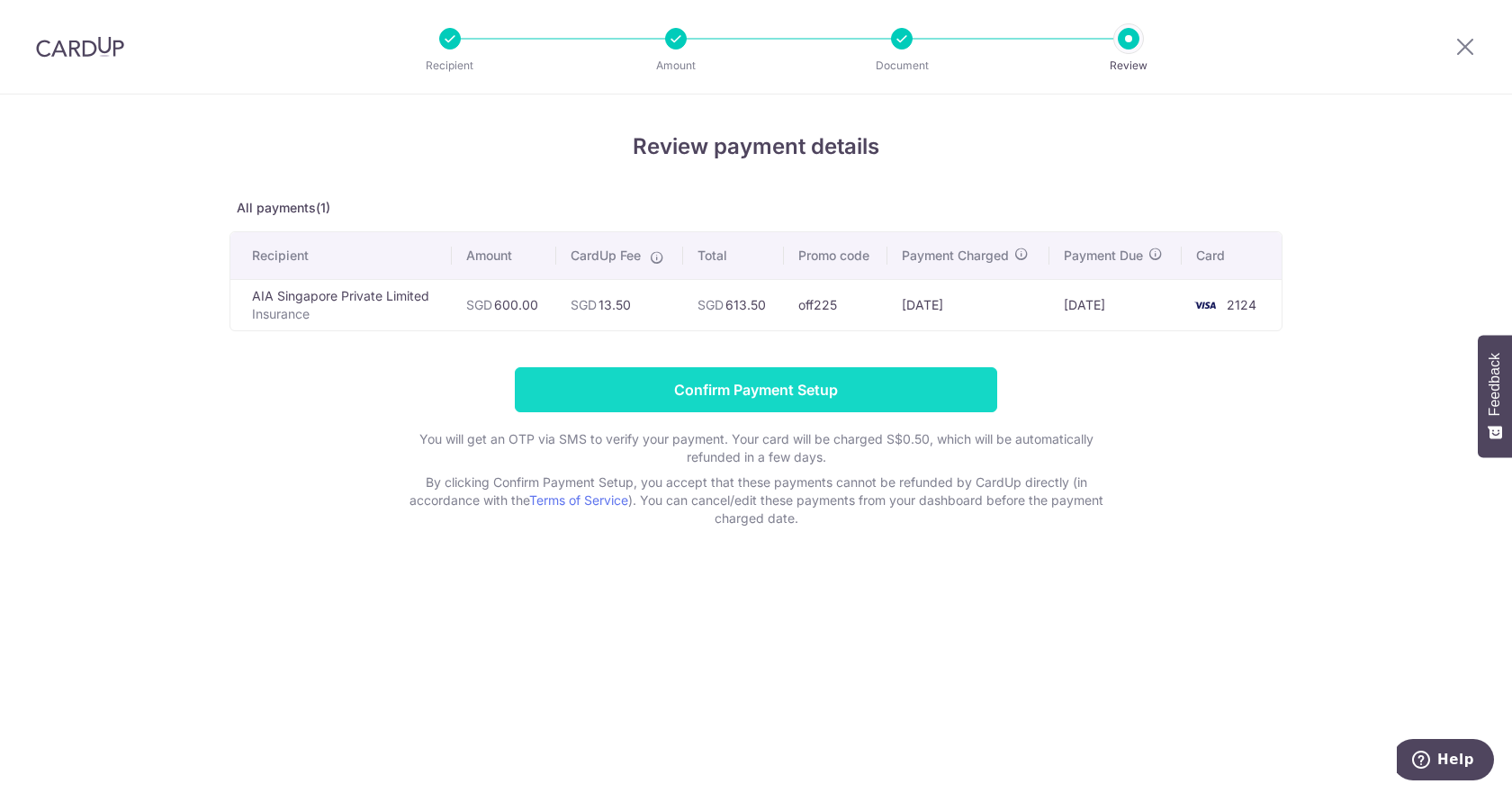
click at [898, 397] on input "Confirm Payment Setup" at bounding box center [756, 389] width 482 height 45
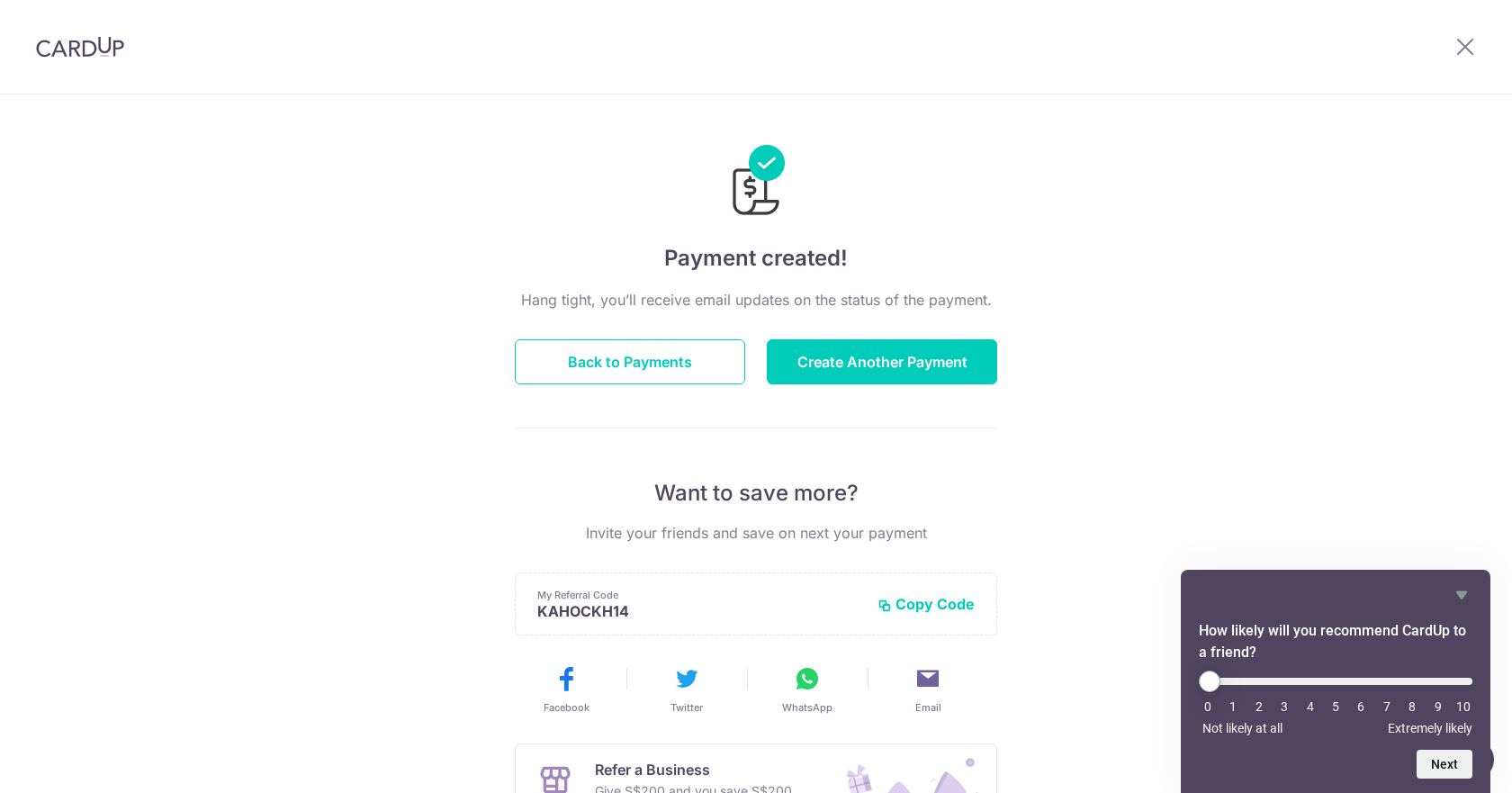
click at [93, 50] on img at bounding box center [80, 46] width 89 height 21
